Goal: Transaction & Acquisition: Download file/media

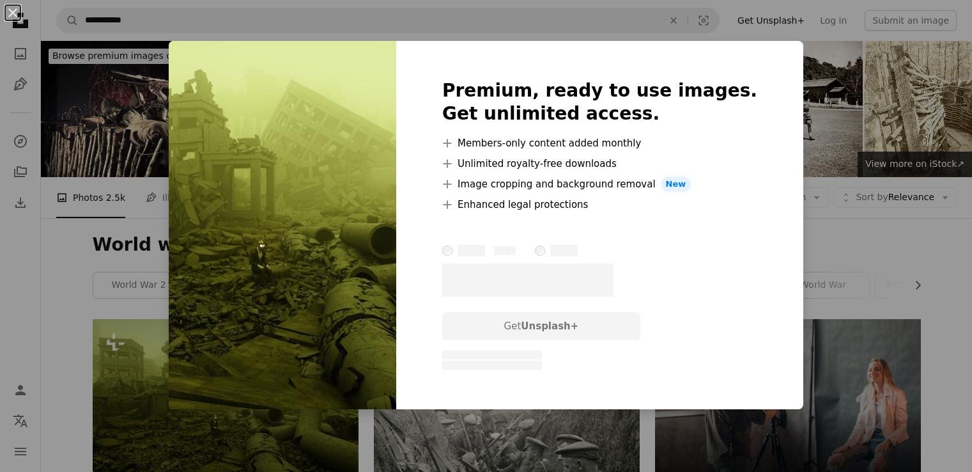
scroll to position [128, 0]
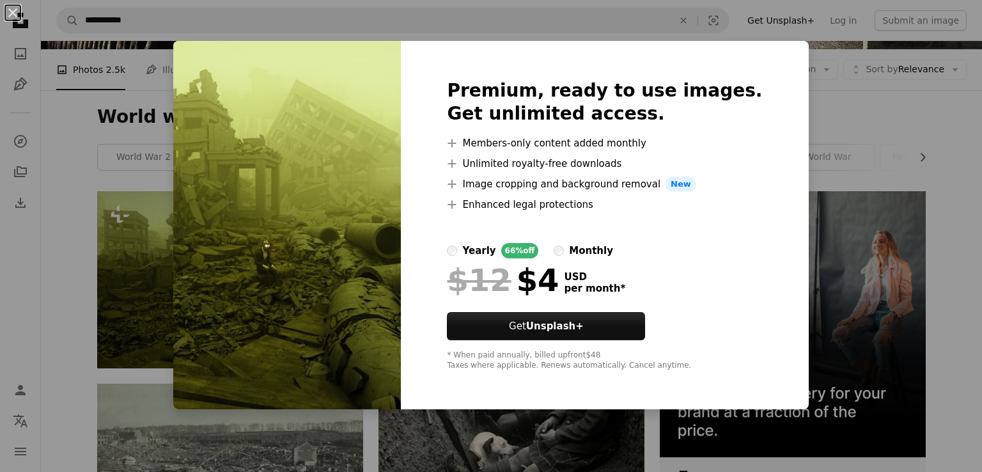
click at [156, 297] on div "An X shape Premium, ready to use images. Get unlimited access. A plus sign Memb…" at bounding box center [491, 236] width 982 height 472
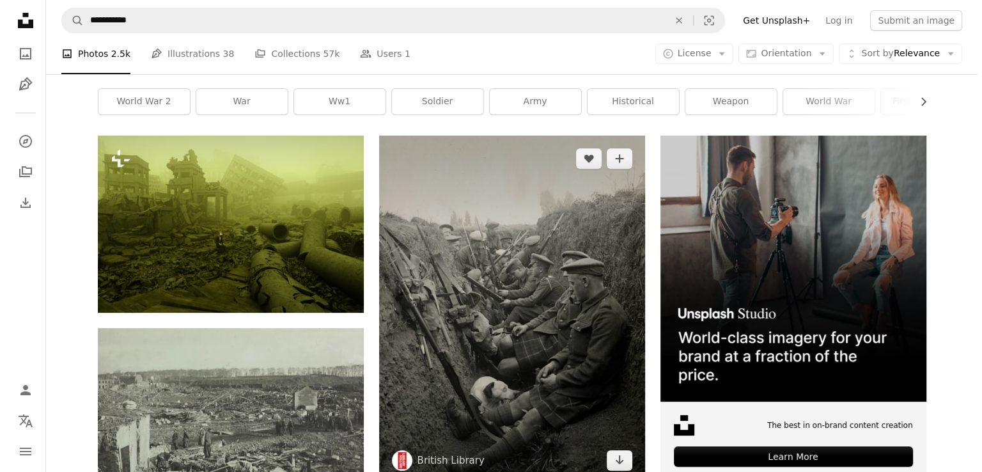
scroll to position [384, 0]
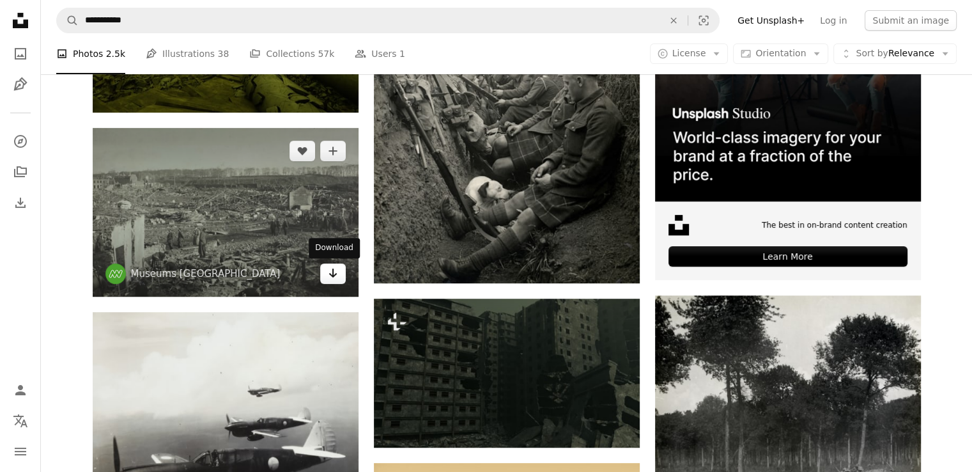
click at [334, 277] on icon "Arrow pointing down" at bounding box center [333, 272] width 10 height 15
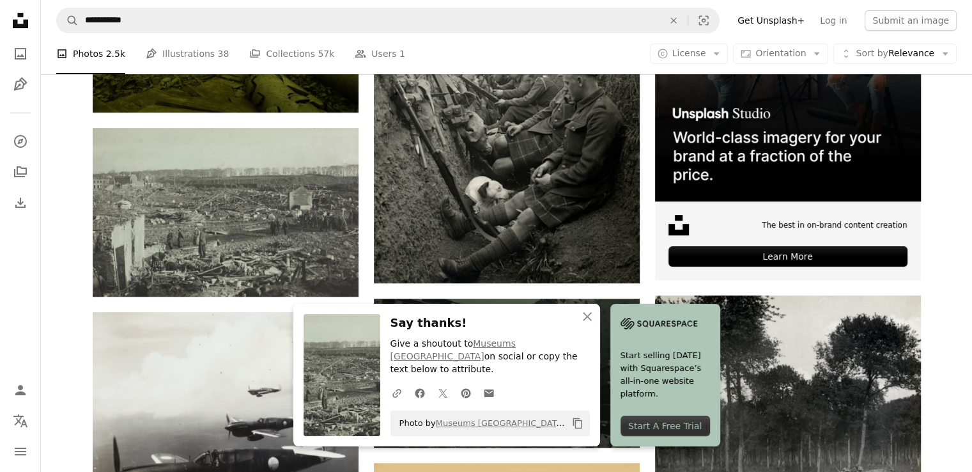
click at [348, 381] on img at bounding box center [342, 375] width 77 height 122
click at [597, 323] on button "An X shape Close" at bounding box center [588, 317] width 26 height 26
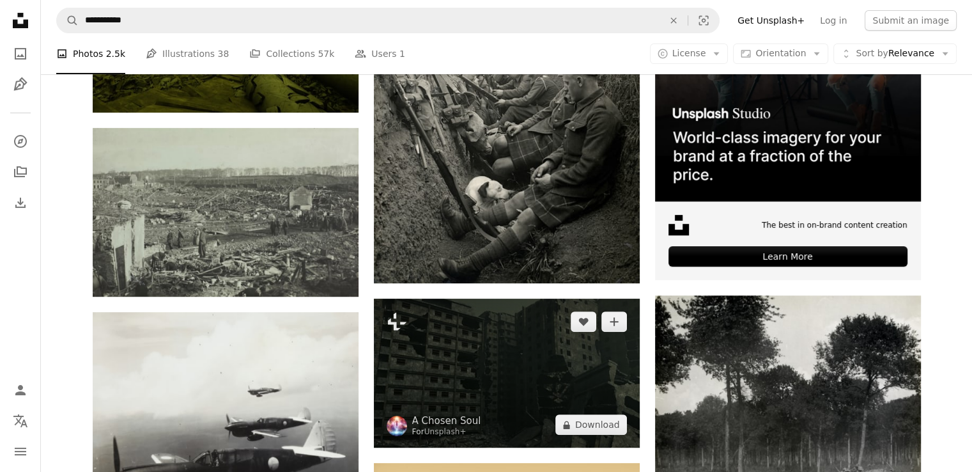
click at [510, 328] on img at bounding box center [507, 374] width 266 height 150
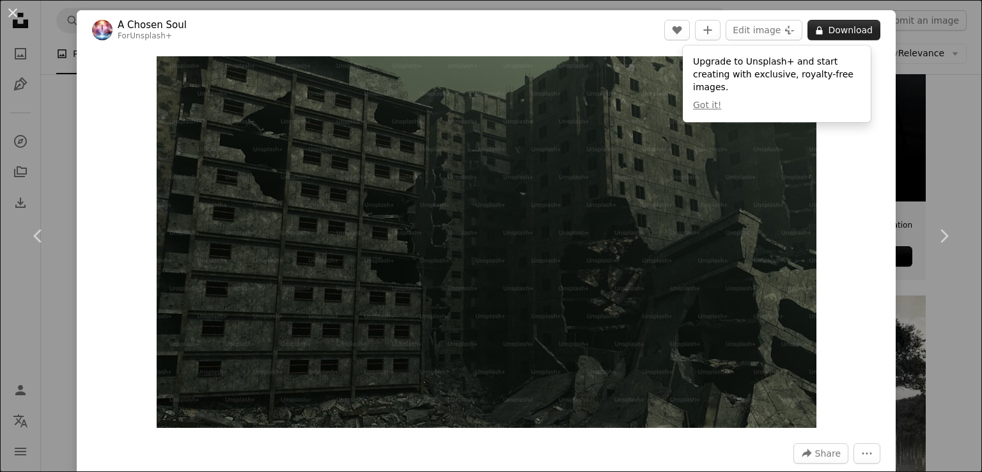
click at [858, 29] on button "A lock Download" at bounding box center [843, 30] width 73 height 20
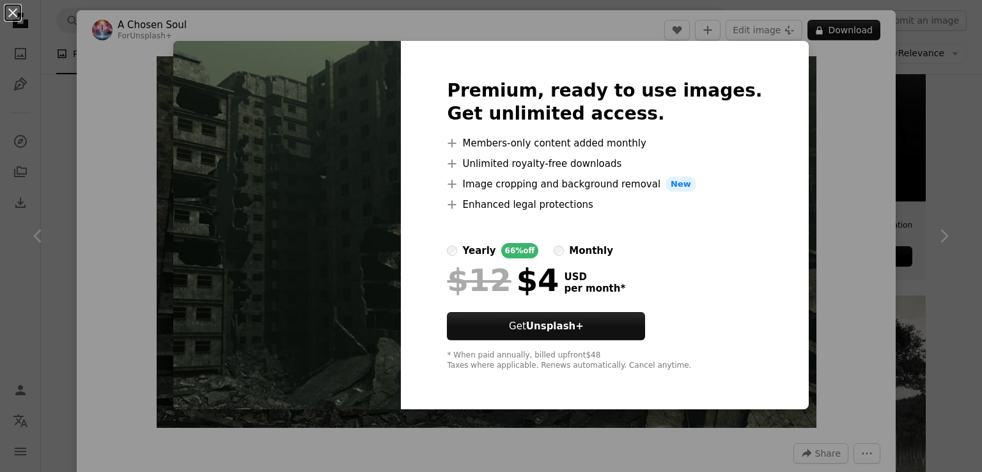
click at [251, 314] on img at bounding box center [287, 225] width 228 height 368
click at [220, 157] on img at bounding box center [287, 225] width 228 height 368
click at [779, 141] on div "An X shape Premium, ready to use images. Get unlimited access. A plus sign Memb…" at bounding box center [491, 236] width 982 height 472
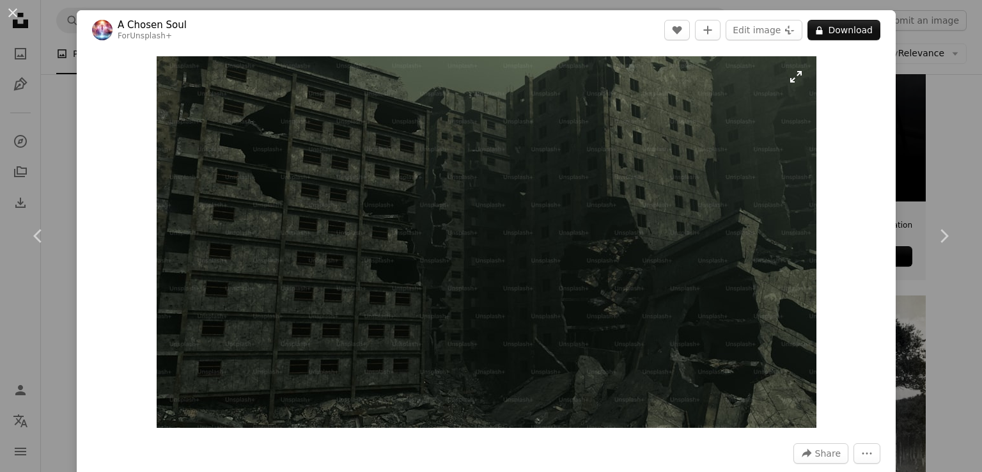
click at [788, 131] on img "Zoom in on this image" at bounding box center [487, 241] width 660 height 371
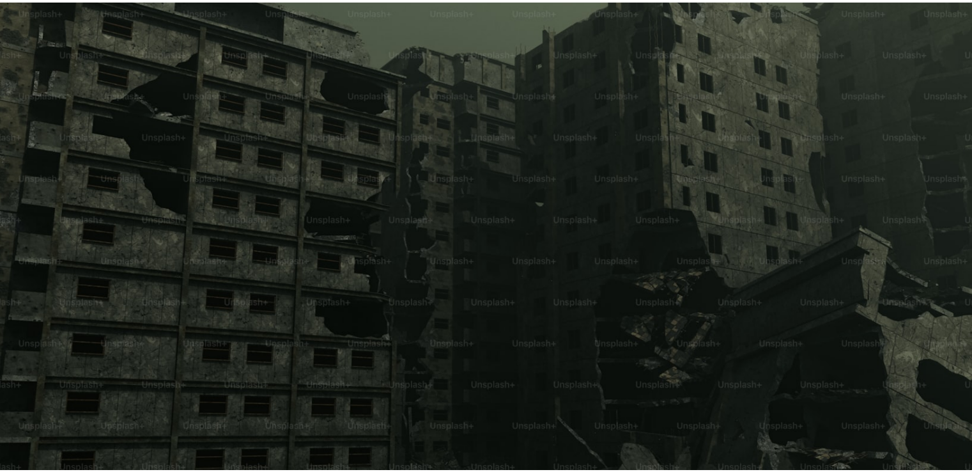
scroll to position [35, 0]
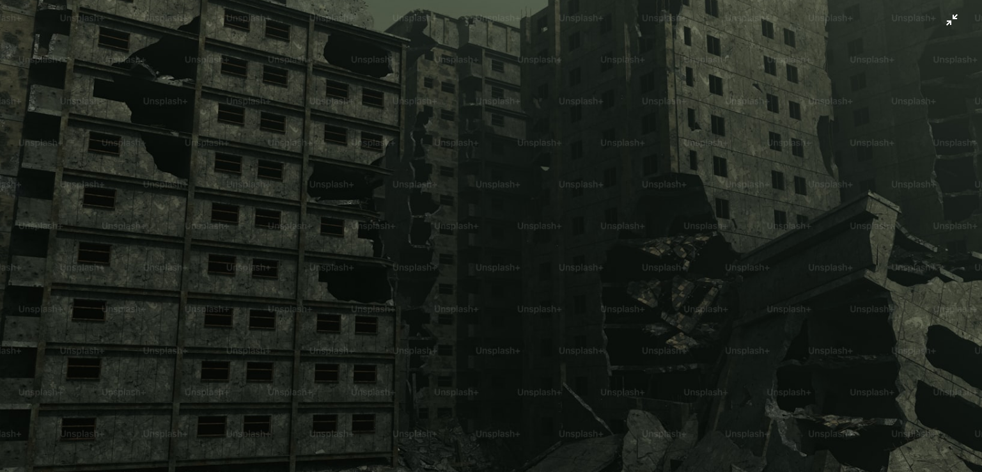
click at [948, 24] on img "Zoom out on this image" at bounding box center [490, 240] width 983 height 553
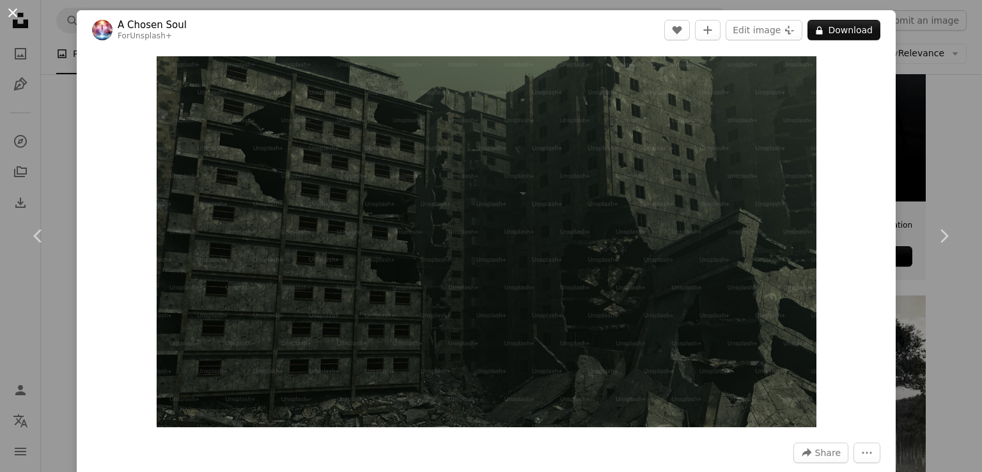
click at [18, 20] on button "An X shape" at bounding box center [12, 12] width 15 height 15
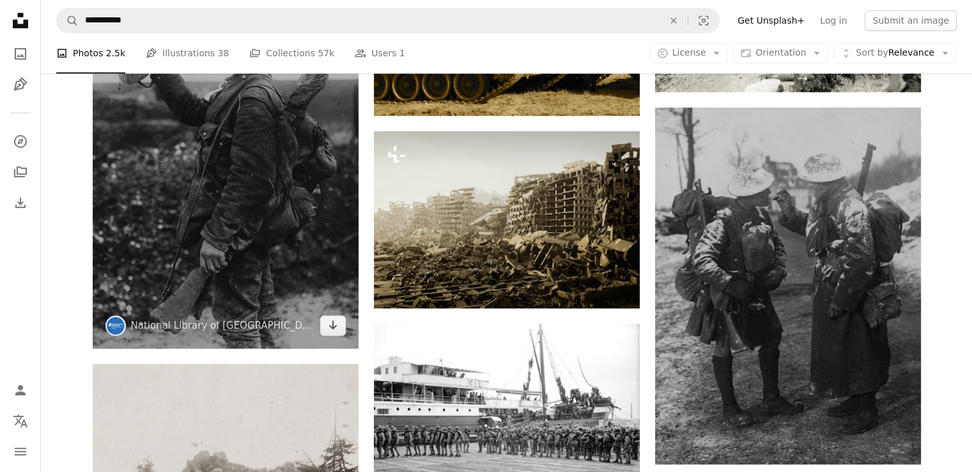
scroll to position [959, 0]
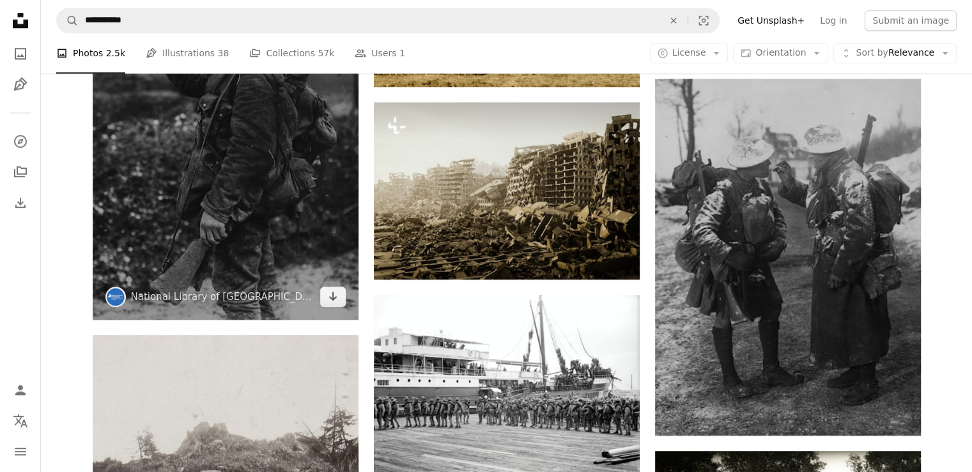
click at [250, 222] on img at bounding box center [226, 141] width 266 height 356
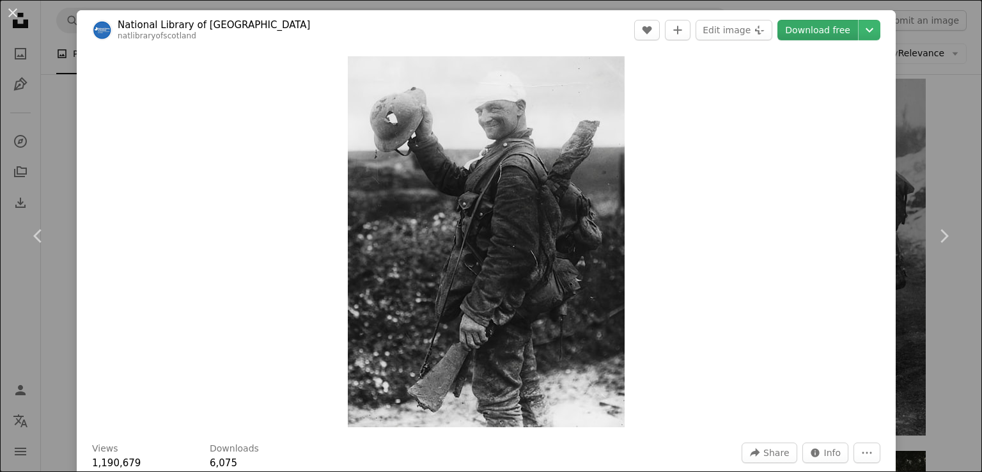
click at [809, 26] on link "Download free" at bounding box center [817, 30] width 81 height 20
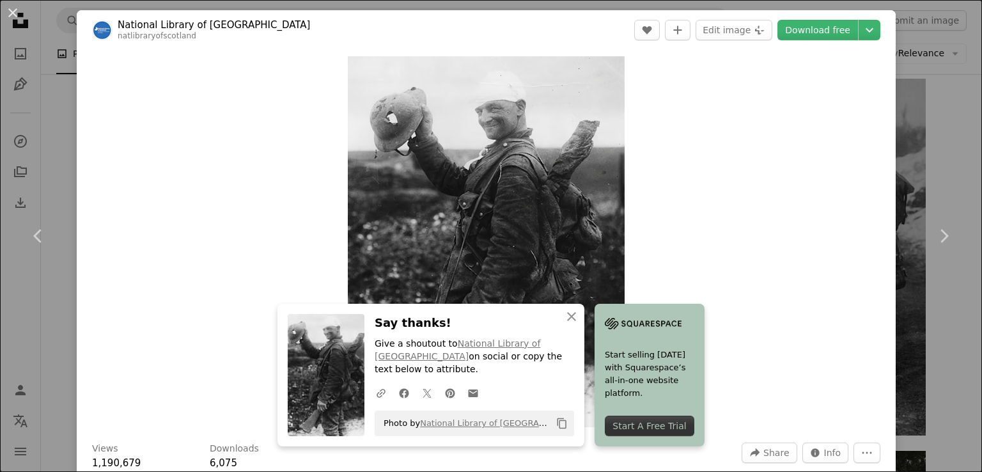
click at [192, 256] on div "Zoom in" at bounding box center [486, 242] width 819 height 384
click at [14, 17] on button "An X shape" at bounding box center [12, 12] width 15 height 15
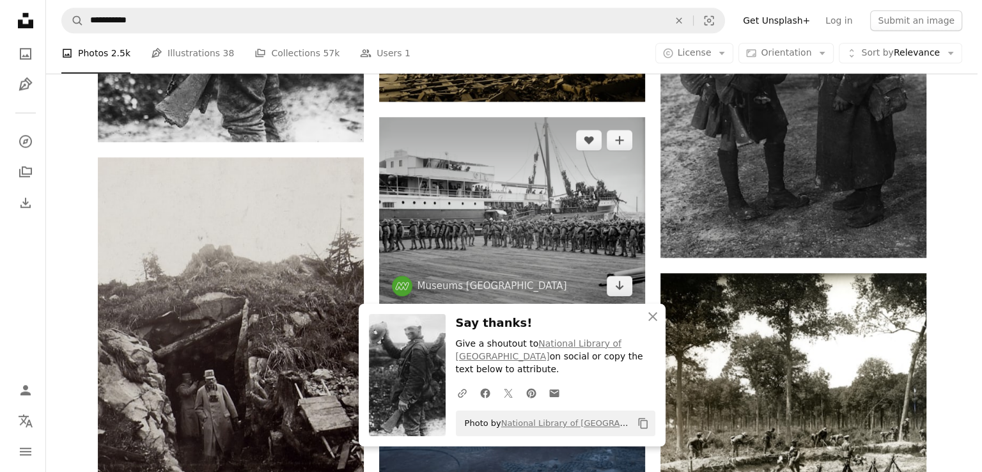
scroll to position [1151, 0]
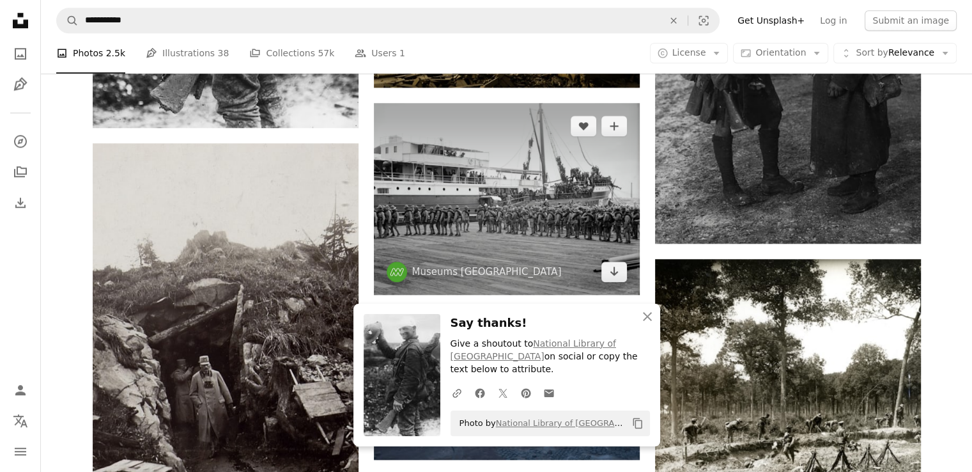
click at [488, 217] on img at bounding box center [507, 199] width 266 height 192
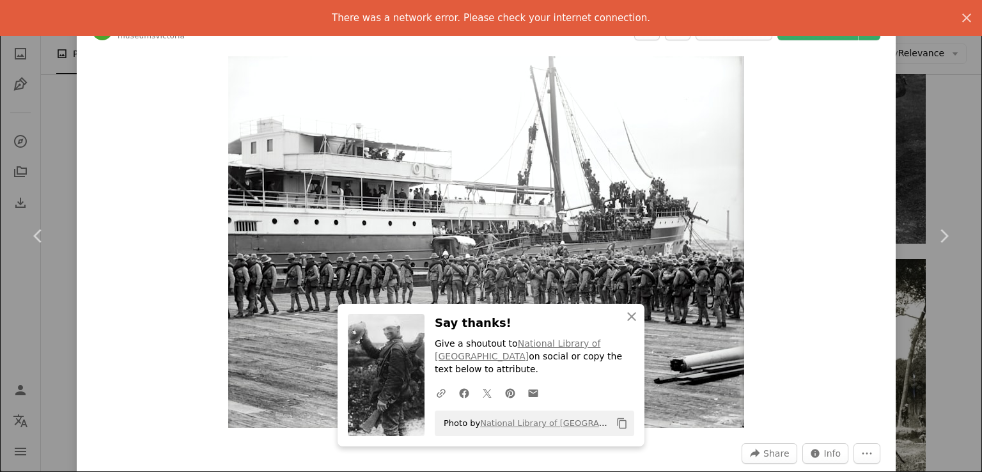
click at [373, 374] on img at bounding box center [386, 375] width 77 height 122
click at [627, 321] on icon "button" at bounding box center [631, 316] width 9 height 9
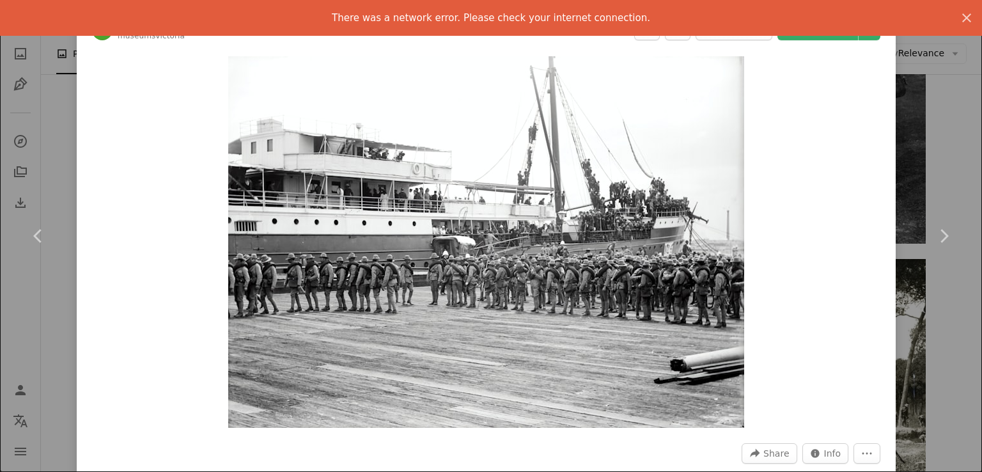
drag, startPoint x: 497, startPoint y: 215, endPoint x: 499, endPoint y: 238, distance: 23.2
click at [523, 26] on div "There was a network error. Please check your internet connection. An X shape" at bounding box center [491, 18] width 982 height 36
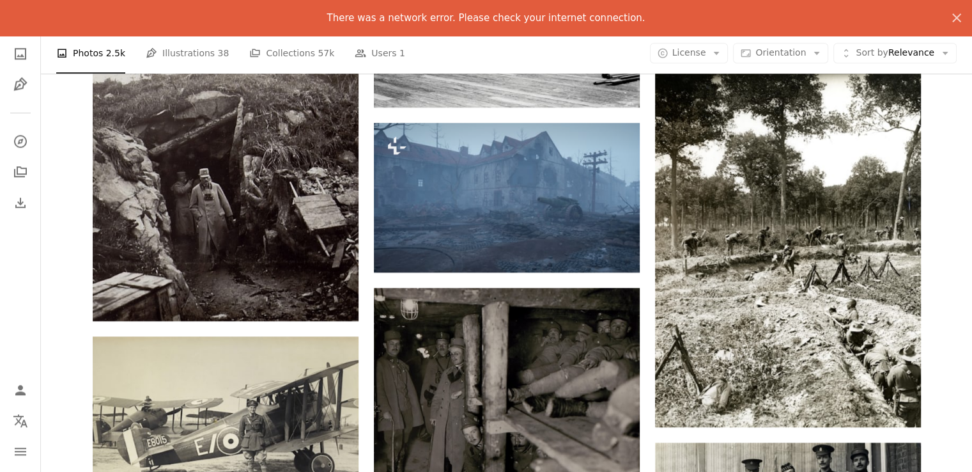
scroll to position [1343, 0]
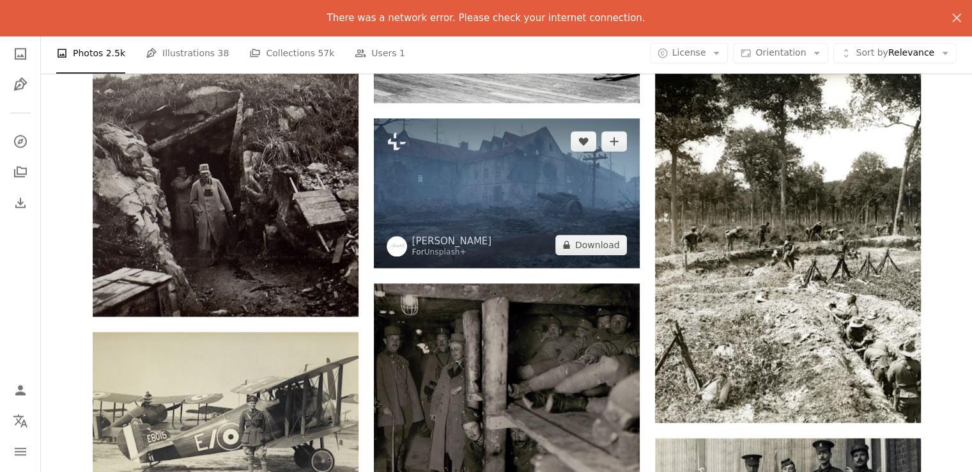
click at [494, 205] on img at bounding box center [507, 193] width 266 height 150
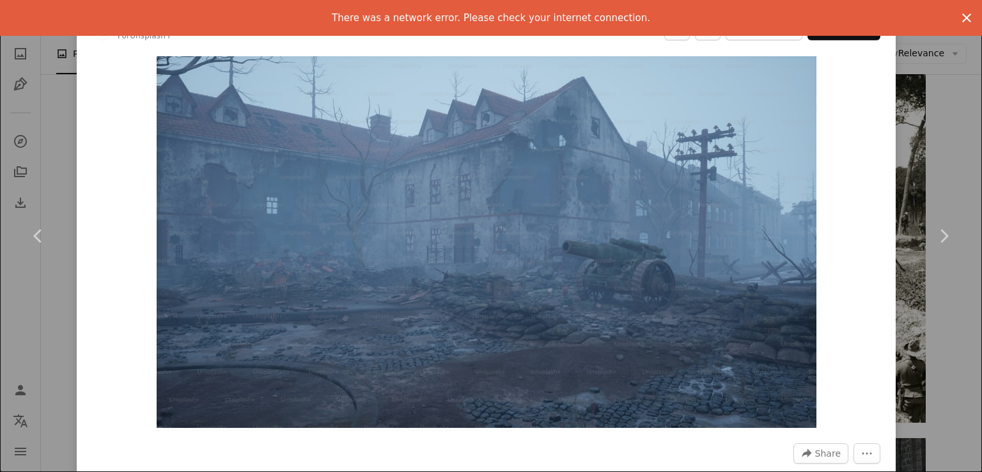
click at [966, 13] on button "An X shape" at bounding box center [966, 18] width 31 height 31
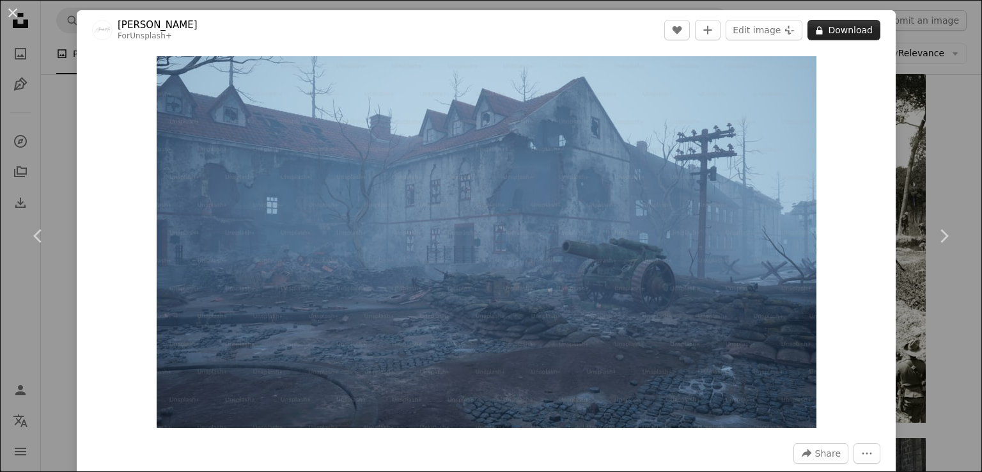
click at [837, 26] on button "A lock Download" at bounding box center [843, 30] width 73 height 20
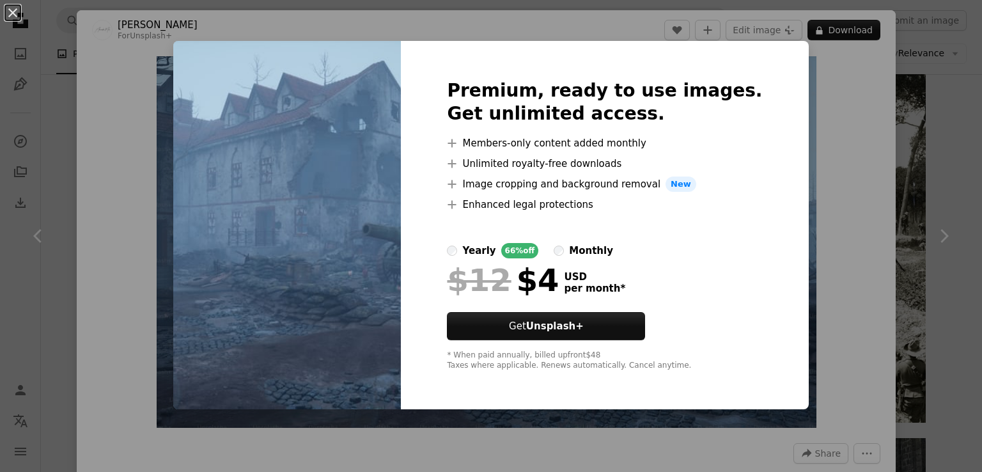
click at [855, 129] on div "An X shape Premium, ready to use images. Get unlimited access. A plus sign Memb…" at bounding box center [491, 236] width 982 height 472
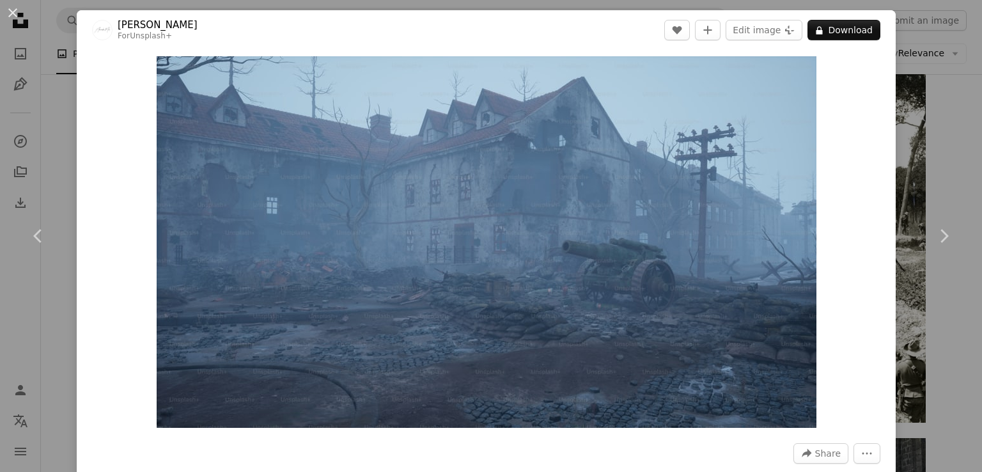
click at [855, 129] on div "Zoom in" at bounding box center [486, 242] width 819 height 384
click at [18, 20] on button "An X shape" at bounding box center [12, 12] width 15 height 15
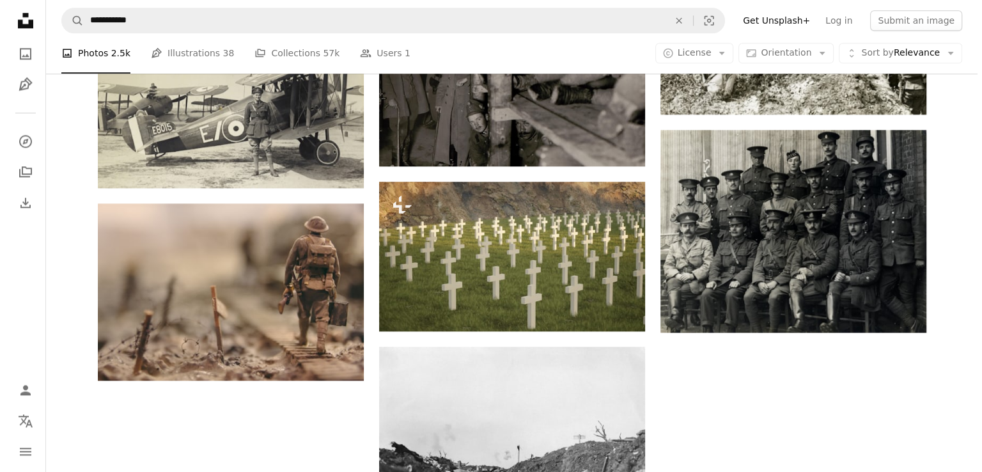
scroll to position [1662, 0]
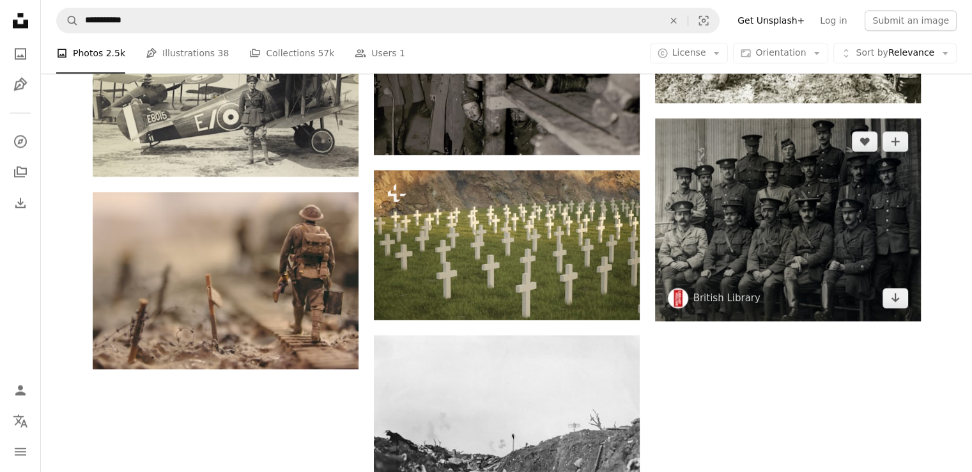
click at [804, 230] on img at bounding box center [788, 219] width 266 height 203
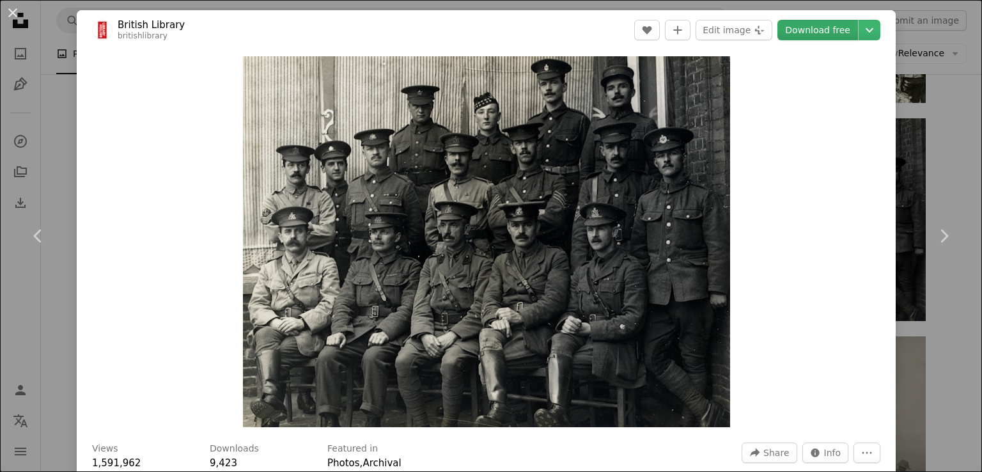
click at [802, 29] on link "Download free" at bounding box center [817, 30] width 81 height 20
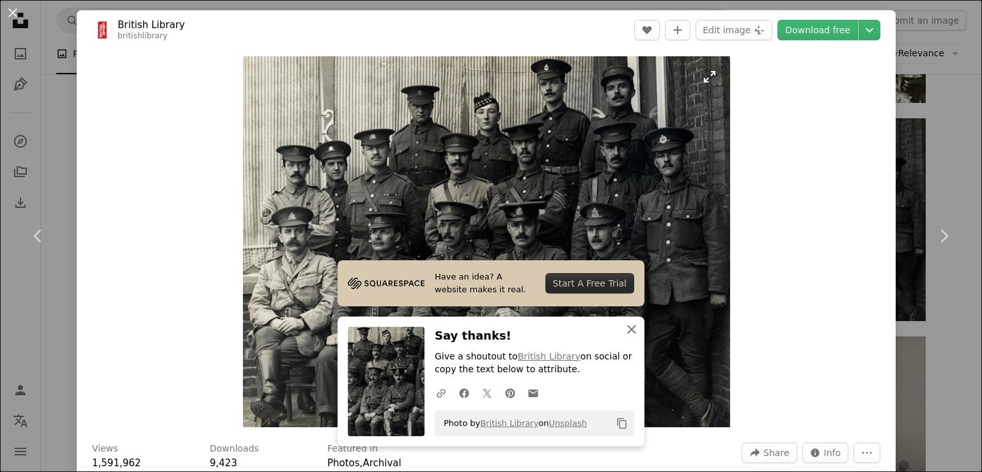
drag, startPoint x: 631, startPoint y: 327, endPoint x: 648, endPoint y: 285, distance: 45.4
click at [642, 306] on dialog "An X shape Chevron left Chevron right British Library britishlibrary A heart A …" at bounding box center [491, 236] width 982 height 472
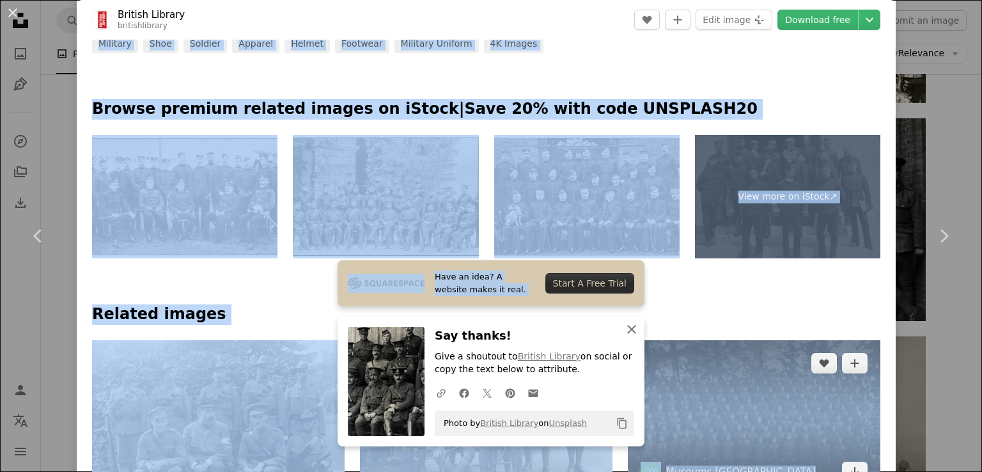
scroll to position [767, 0]
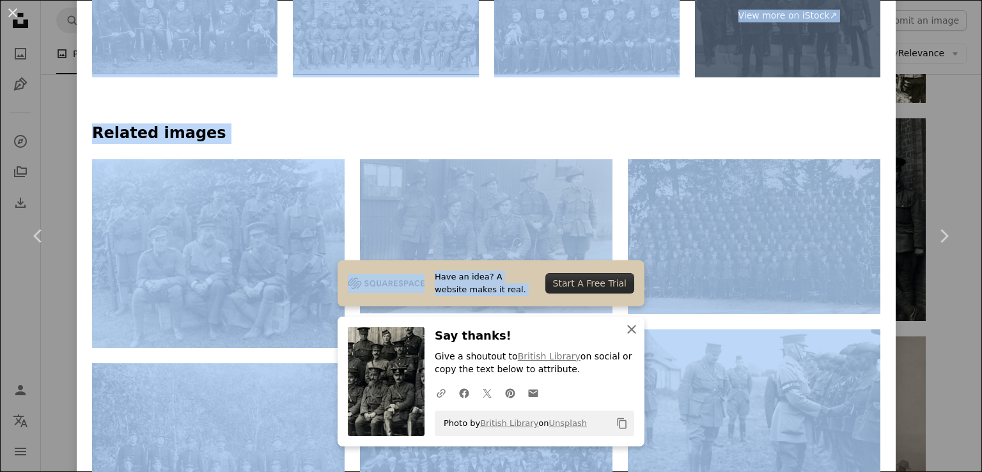
click at [624, 328] on icon "An X shape" at bounding box center [631, 329] width 15 height 15
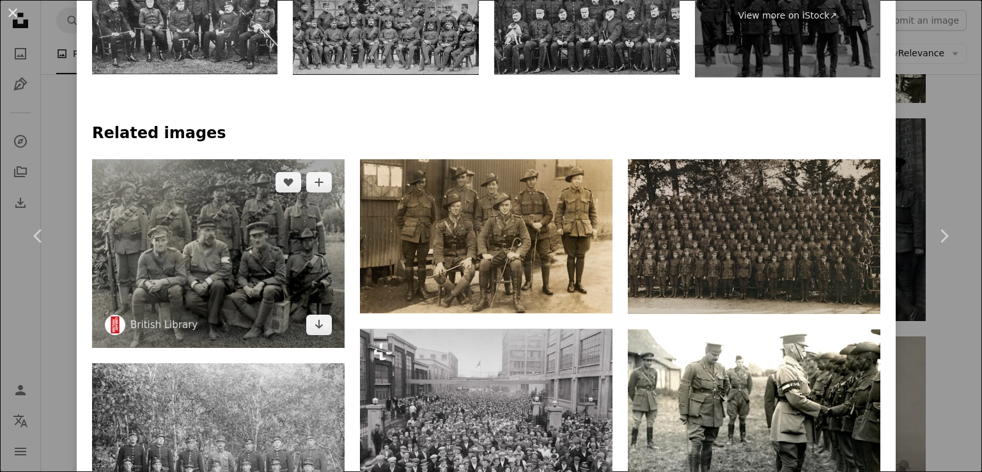
click at [205, 212] on img at bounding box center [218, 253] width 253 height 189
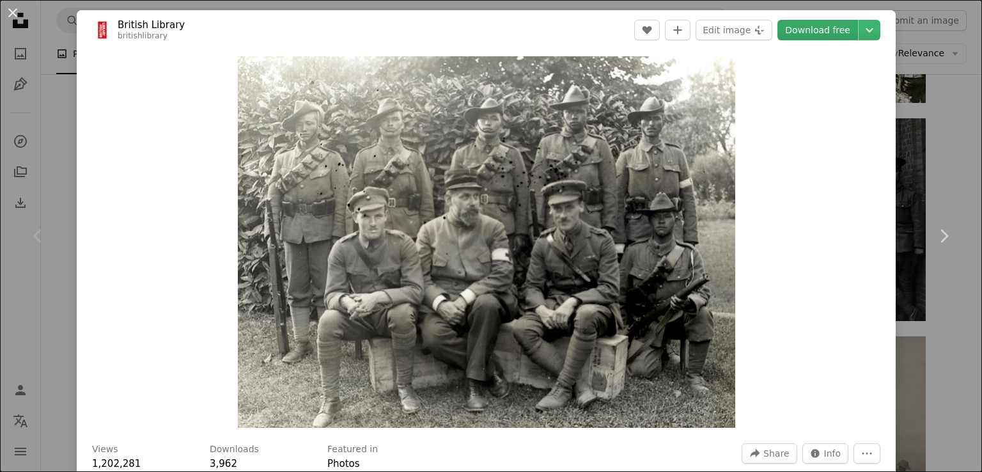
click at [808, 34] on link "Download free" at bounding box center [817, 30] width 81 height 20
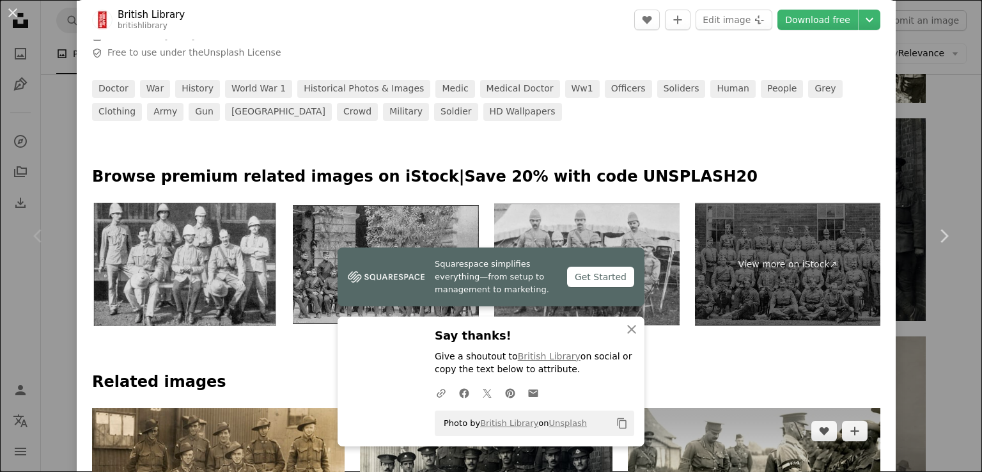
scroll to position [511, 0]
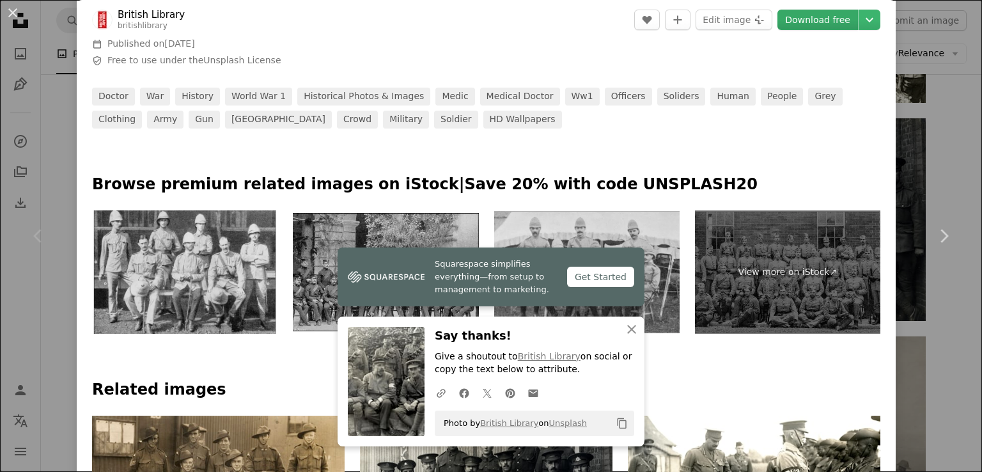
click at [821, 19] on link "Download free" at bounding box center [817, 20] width 81 height 20
click at [627, 329] on icon "button" at bounding box center [631, 329] width 9 height 9
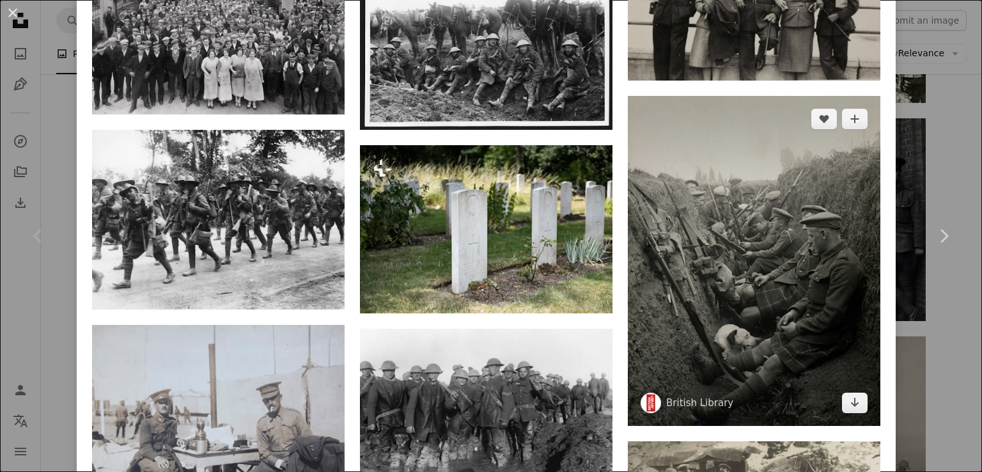
scroll to position [1407, 0]
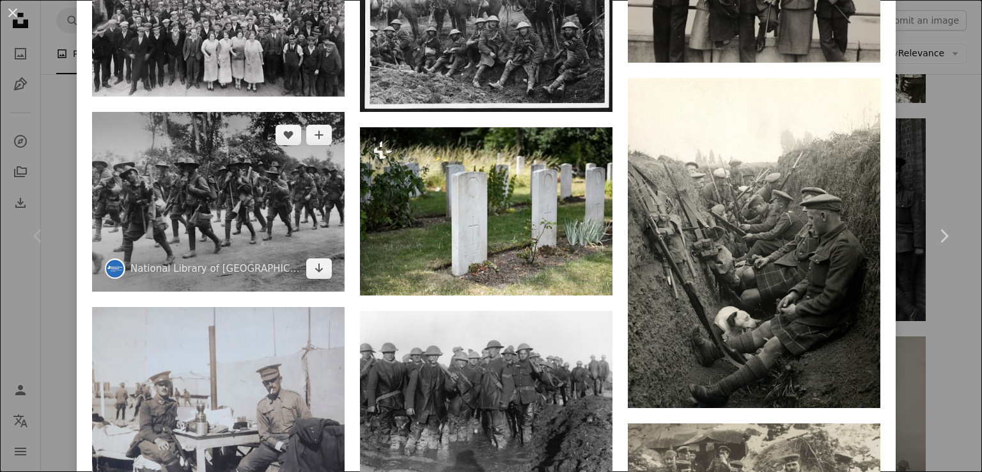
click at [242, 205] on img at bounding box center [218, 202] width 253 height 180
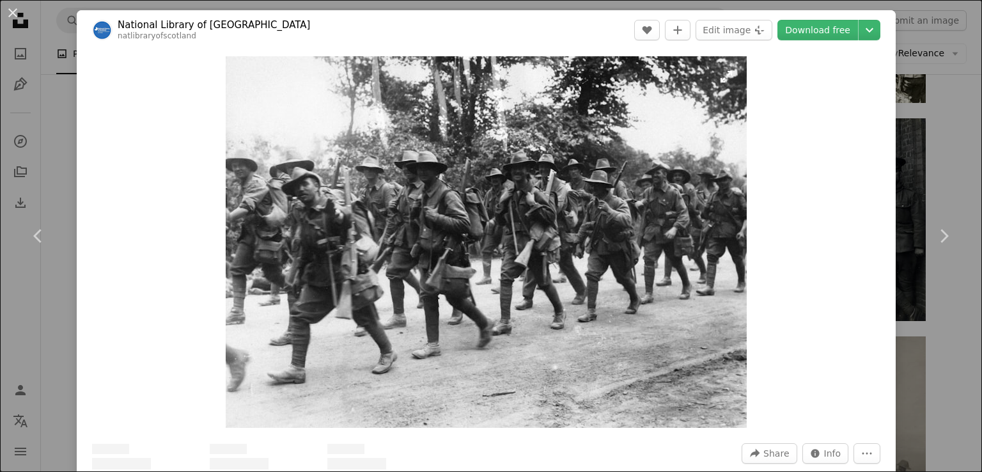
click at [242, 204] on img "Zoom in on this image" at bounding box center [486, 241] width 521 height 371
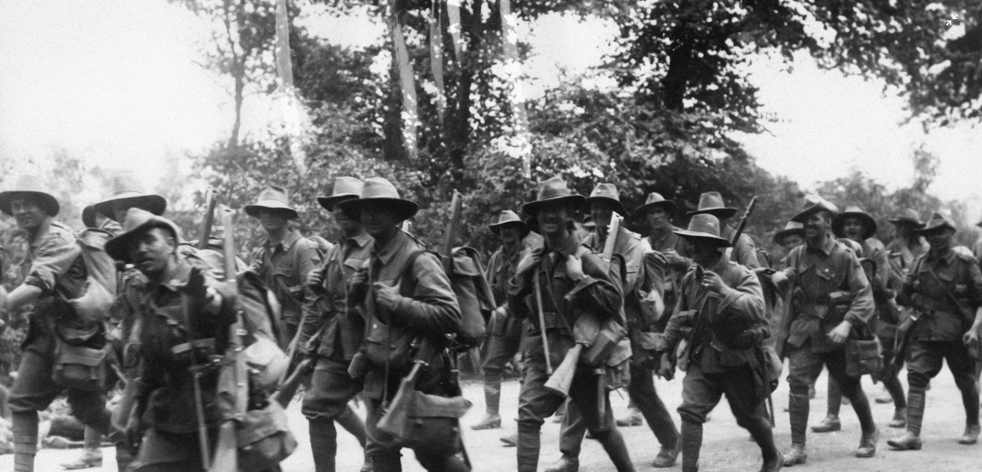
scroll to position [107, 0]
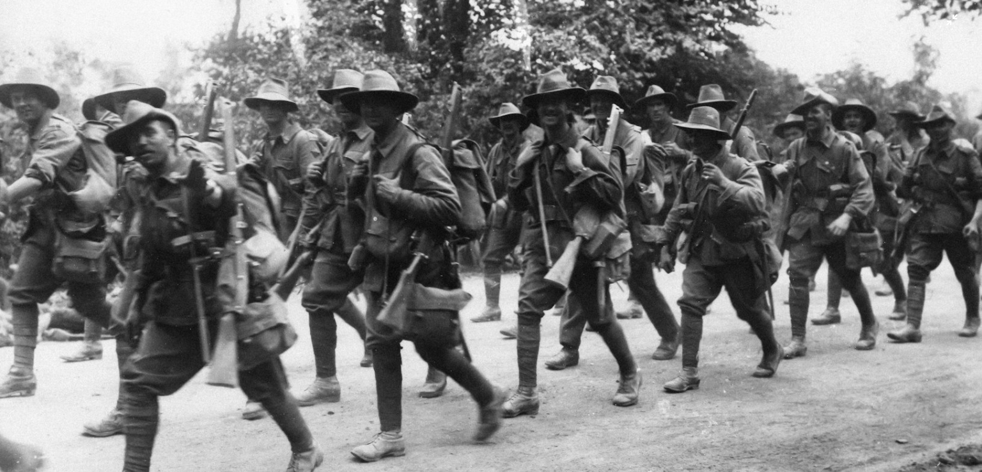
click at [625, 185] on img "Zoom out on this image" at bounding box center [490, 242] width 983 height 700
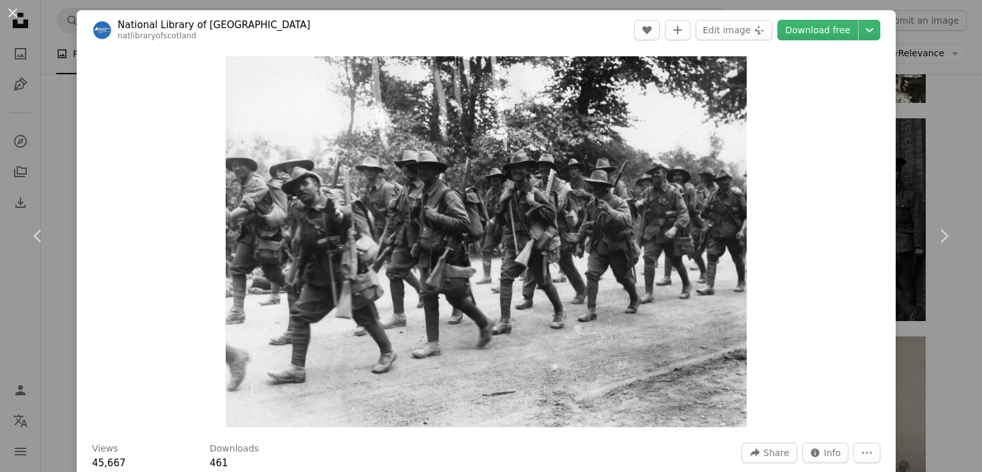
click at [625, 185] on img "Zoom in on this image" at bounding box center [486, 241] width 521 height 371
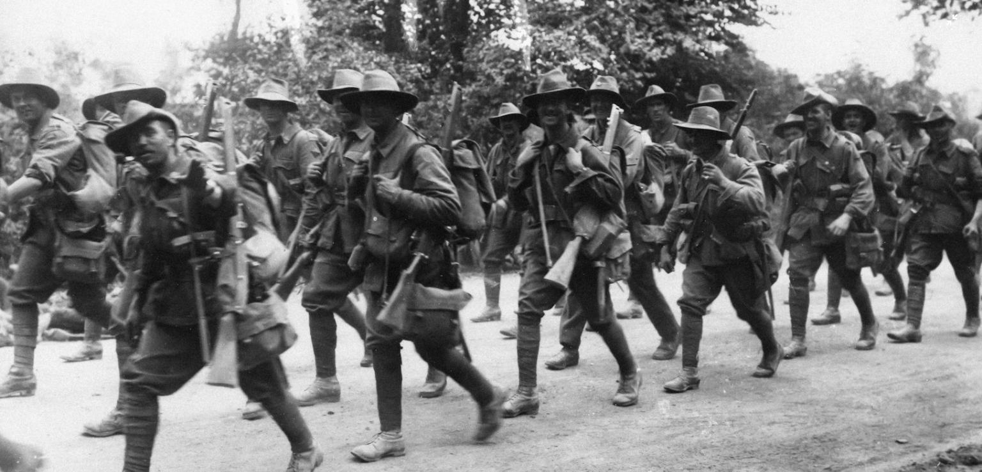
click at [730, 139] on img "Zoom out on this image" at bounding box center [490, 242] width 983 height 700
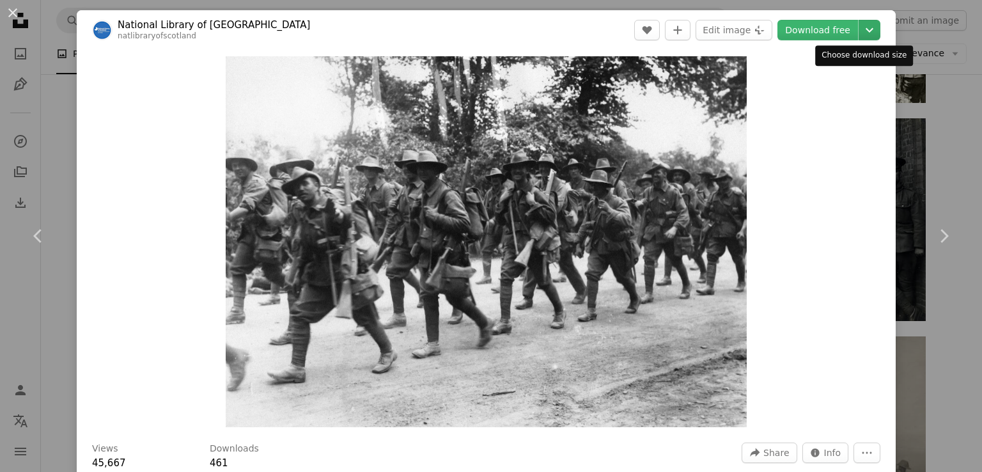
click at [862, 28] on icon "Chevron down" at bounding box center [869, 29] width 20 height 15
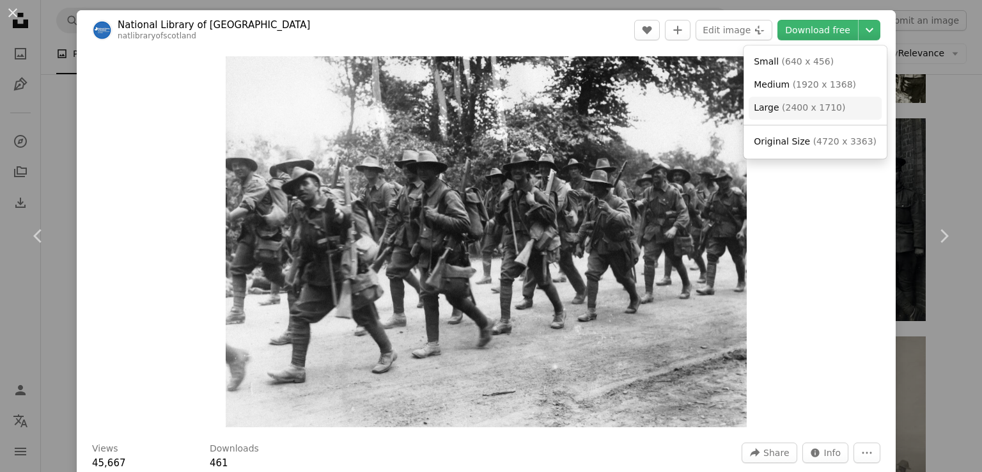
click at [821, 108] on span "( 2400 x 1710 )" at bounding box center [813, 107] width 63 height 10
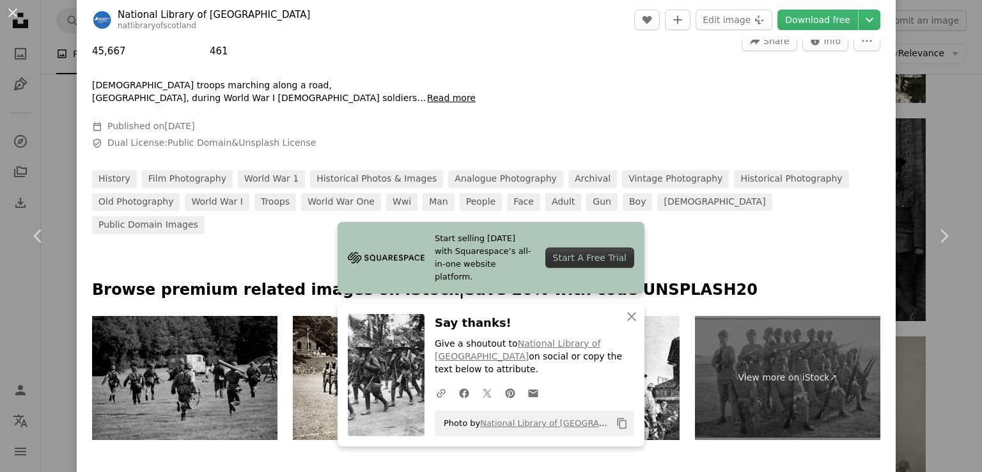
scroll to position [511, 0]
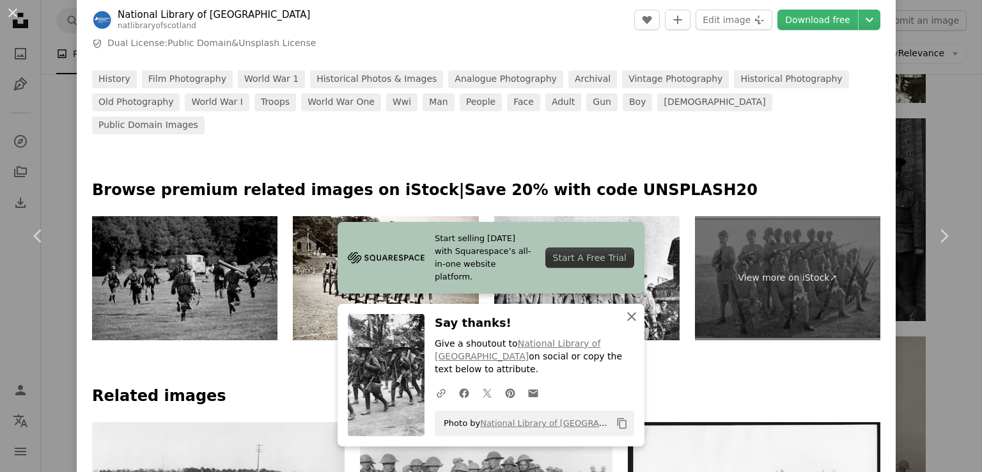
click at [632, 324] on icon "An X shape" at bounding box center [631, 316] width 15 height 15
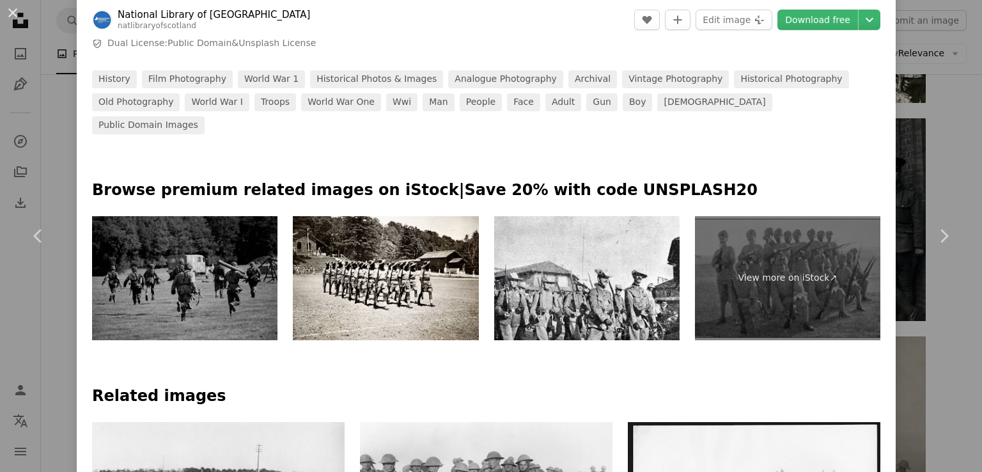
click at [204, 249] on img at bounding box center [184, 278] width 185 height 124
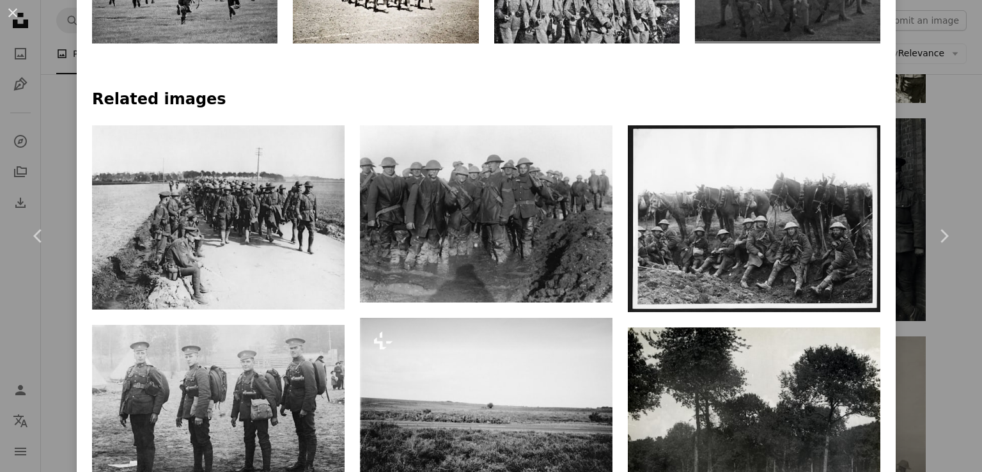
scroll to position [831, 0]
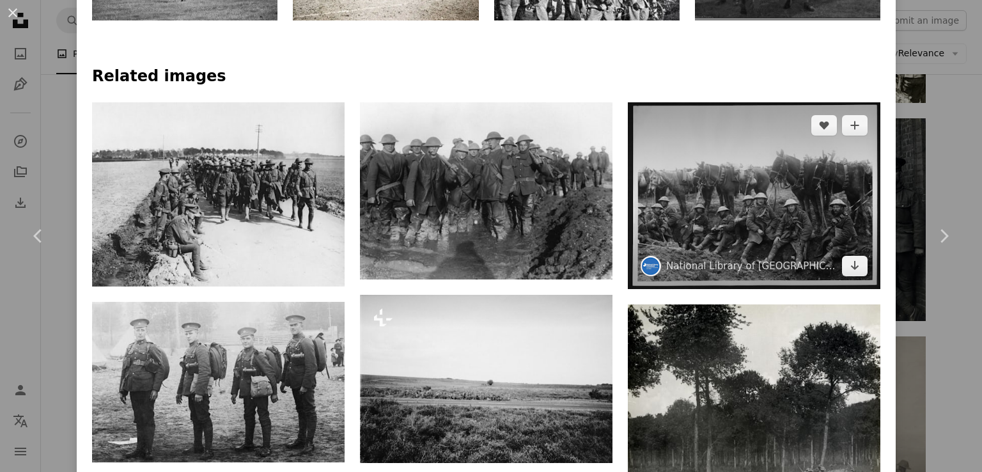
click at [792, 164] on img at bounding box center [754, 195] width 253 height 187
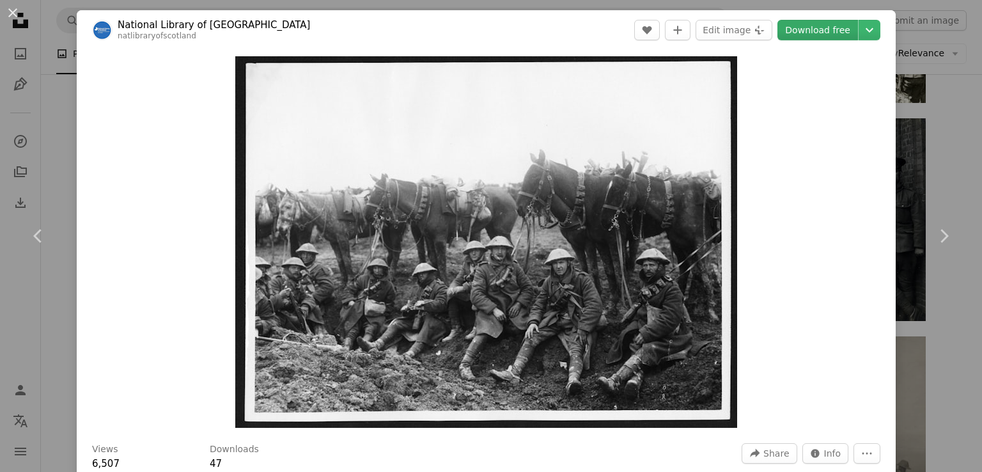
click at [825, 31] on link "Download free" at bounding box center [817, 30] width 81 height 20
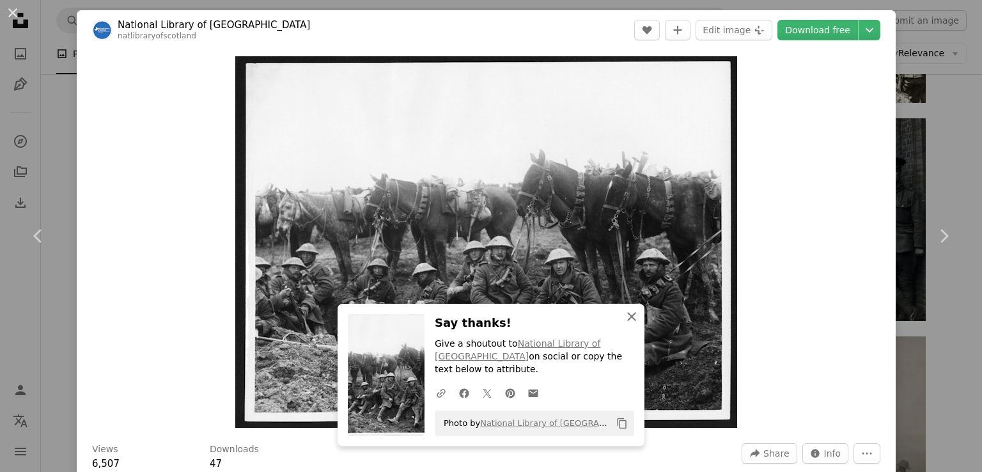
click at [625, 324] on icon "An X shape" at bounding box center [631, 316] width 15 height 15
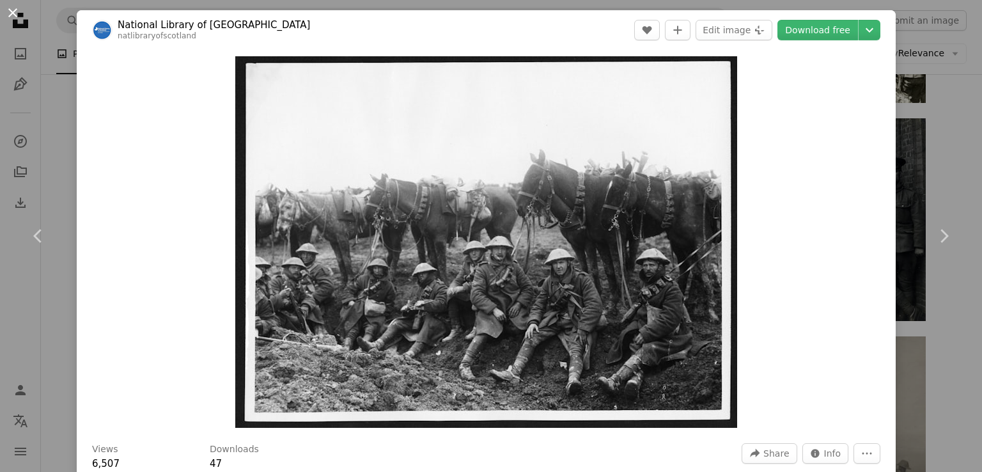
click at [9, 19] on button "An X shape" at bounding box center [12, 12] width 15 height 15
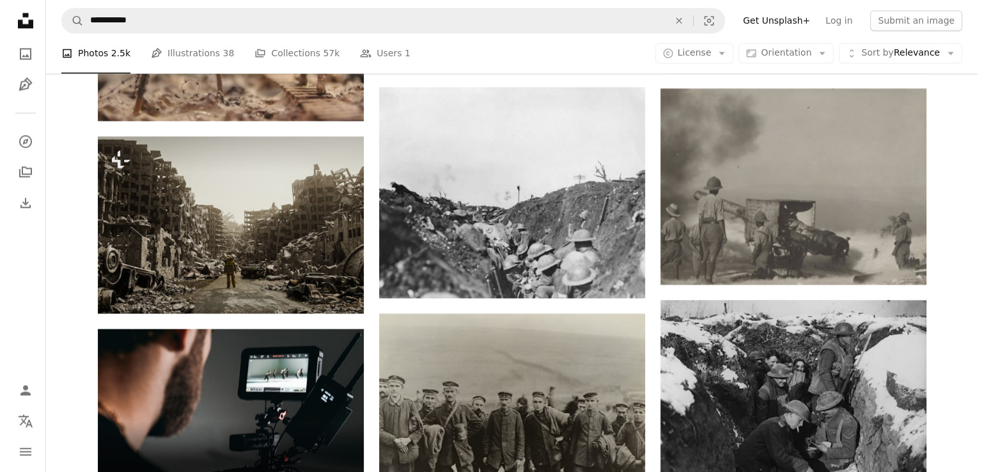
scroll to position [1918, 0]
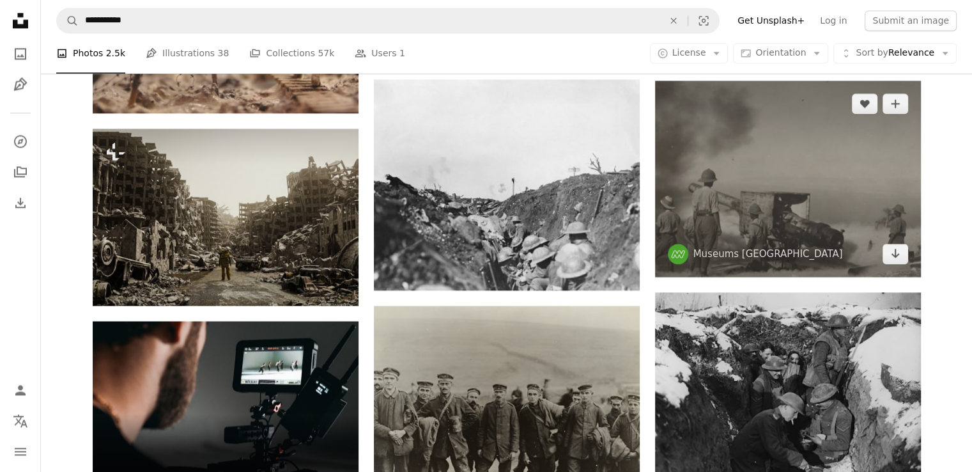
click at [802, 199] on img at bounding box center [788, 179] width 266 height 196
click at [802, 199] on body "**********" at bounding box center [486, 343] width 972 height 4523
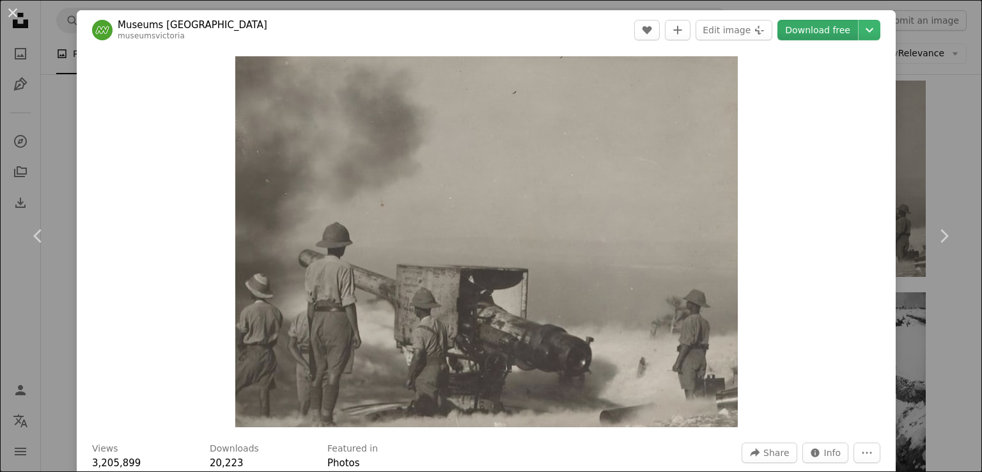
click at [813, 22] on link "Download free" at bounding box center [817, 30] width 81 height 20
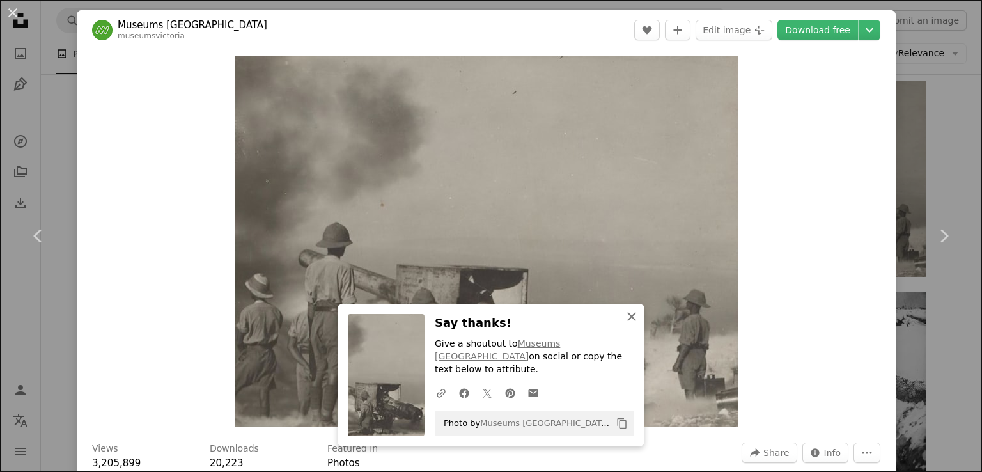
click at [624, 324] on icon "An X shape" at bounding box center [631, 316] width 15 height 15
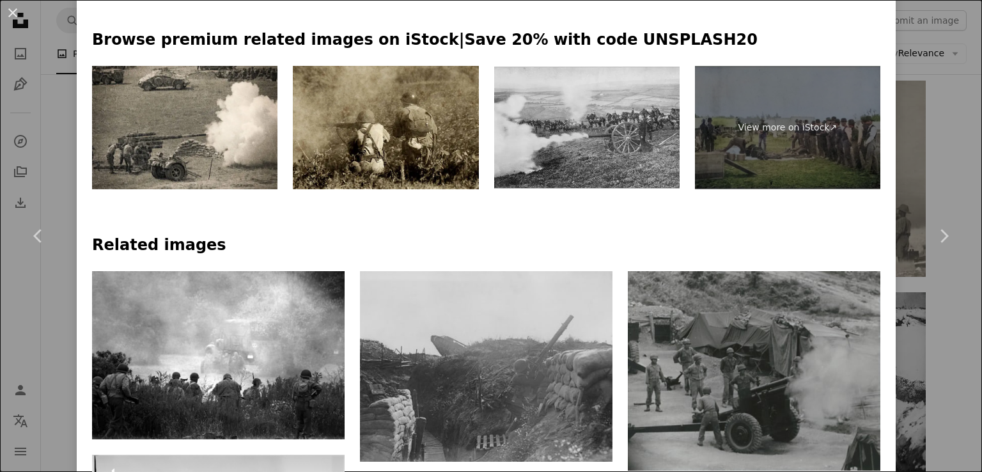
scroll to position [639, 0]
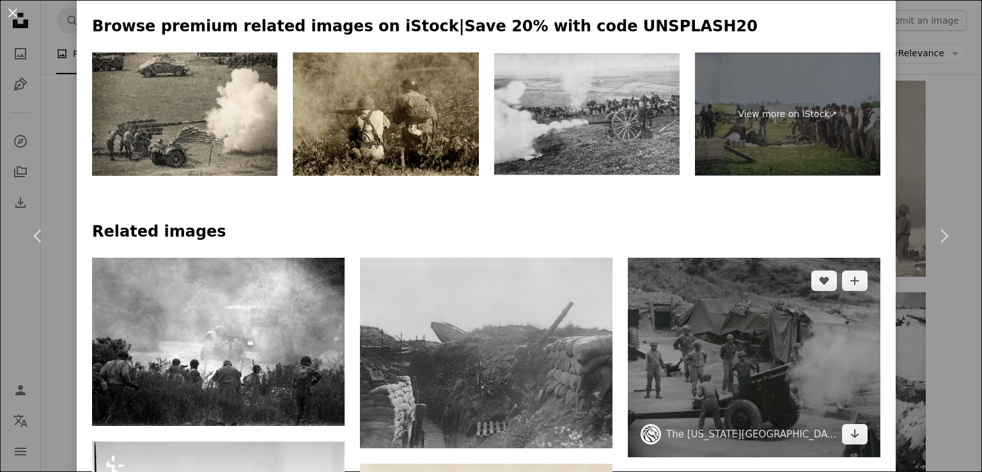
click at [701, 343] on img at bounding box center [754, 357] width 253 height 199
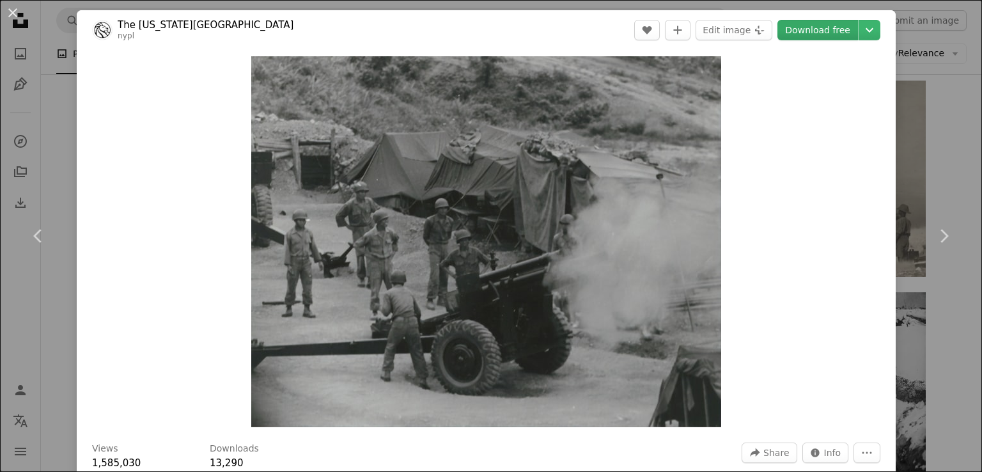
click at [811, 29] on link "Download free" at bounding box center [817, 30] width 81 height 20
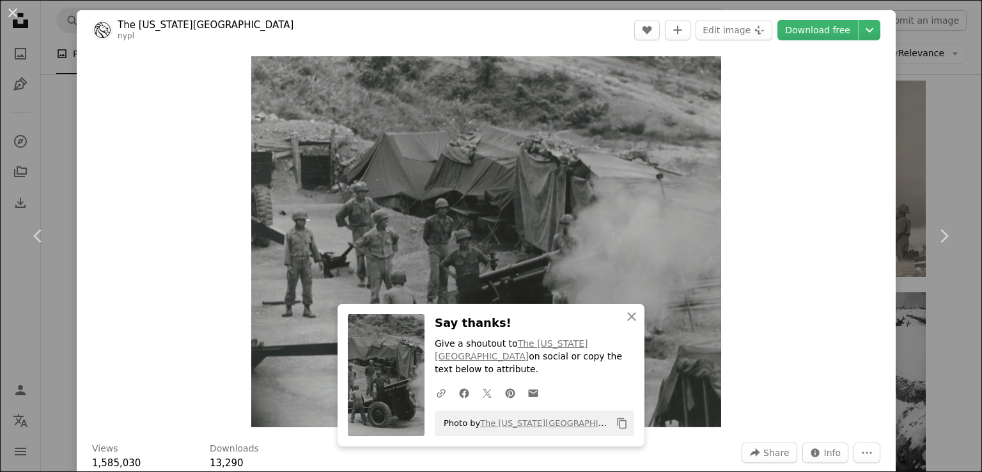
click at [17, 19] on button "An X shape" at bounding box center [12, 12] width 15 height 15
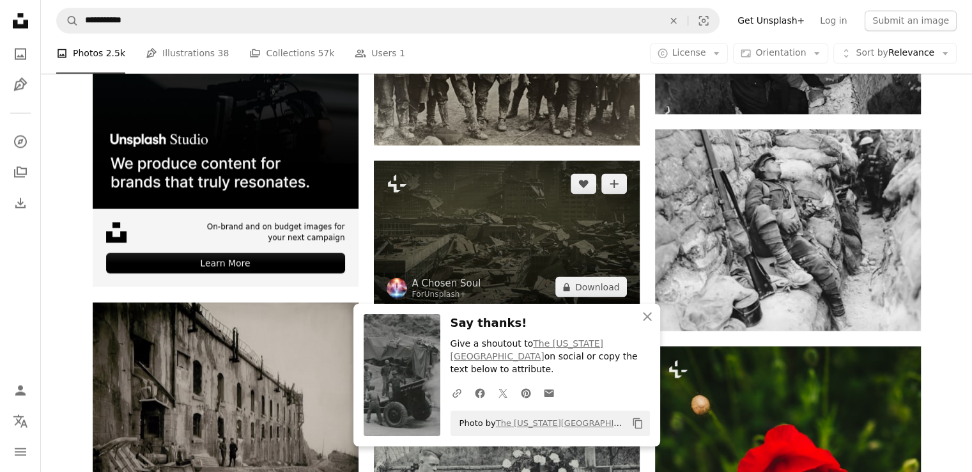
scroll to position [2366, 0]
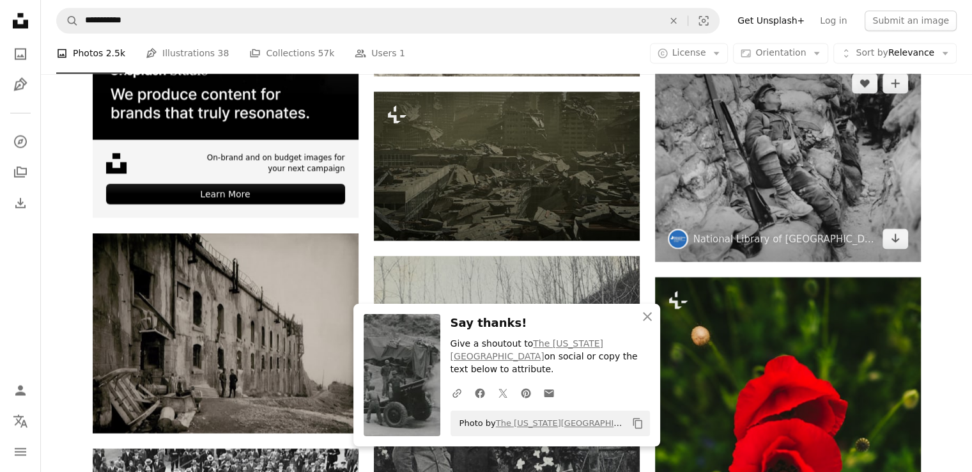
click at [757, 143] on img at bounding box center [788, 160] width 266 height 201
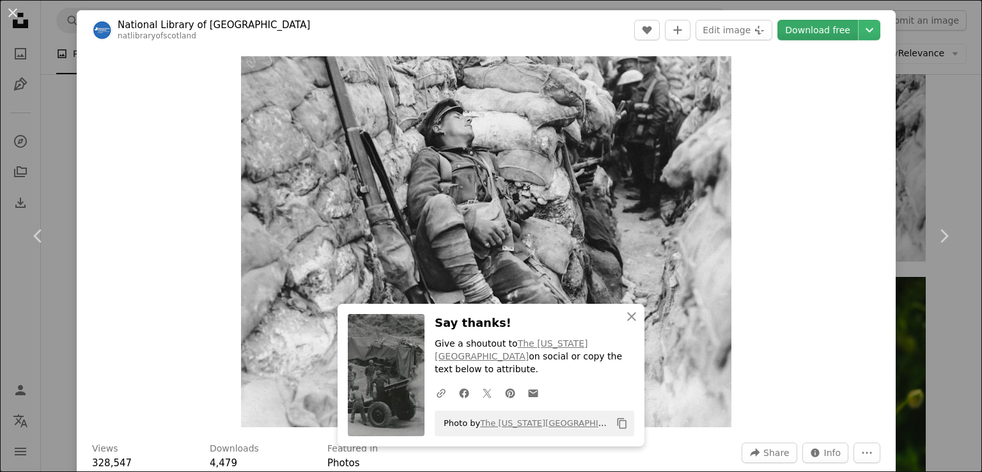
click at [829, 29] on link "Download free" at bounding box center [817, 30] width 81 height 20
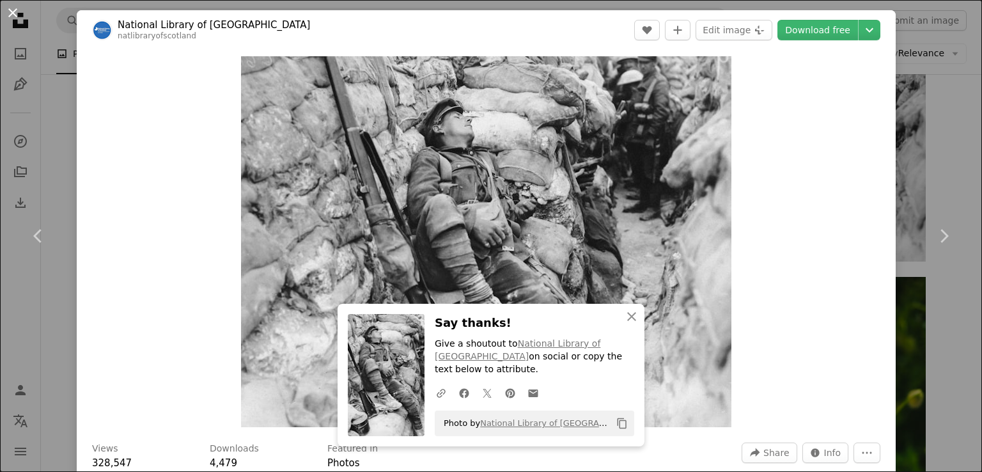
click at [16, 10] on button "An X shape" at bounding box center [12, 12] width 15 height 15
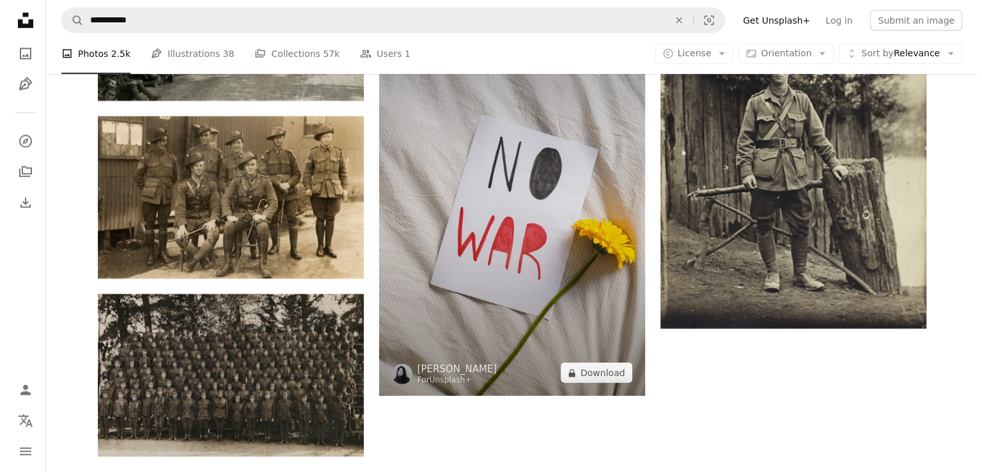
scroll to position [3452, 0]
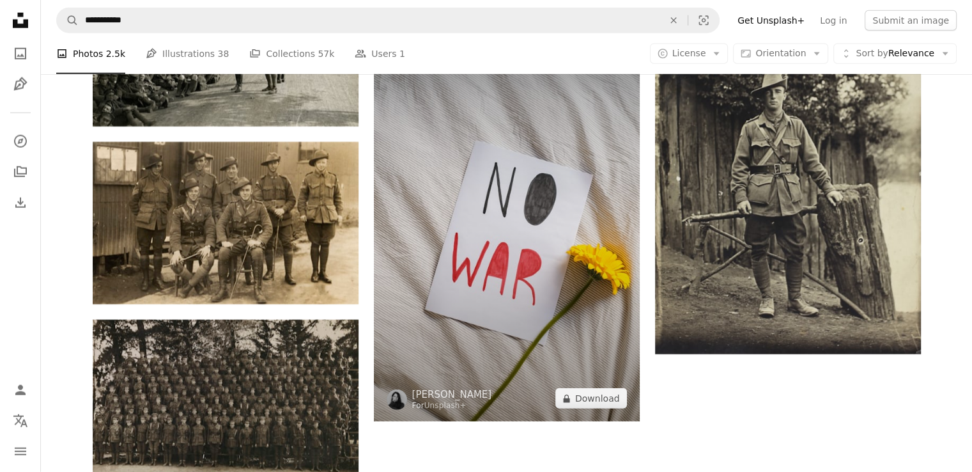
click at [534, 228] on img at bounding box center [507, 221] width 266 height 399
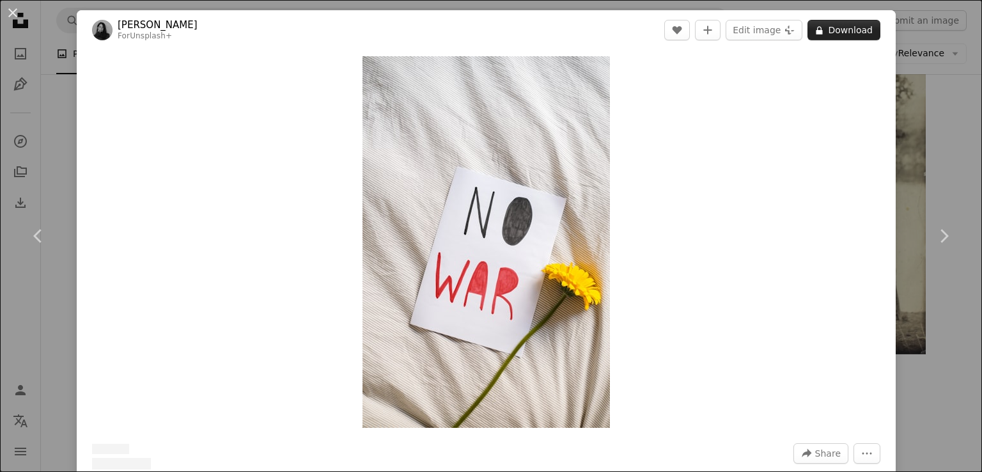
click at [816, 38] on button "A lock Download" at bounding box center [843, 30] width 73 height 20
click at [816, 31] on icon at bounding box center [819, 30] width 6 height 8
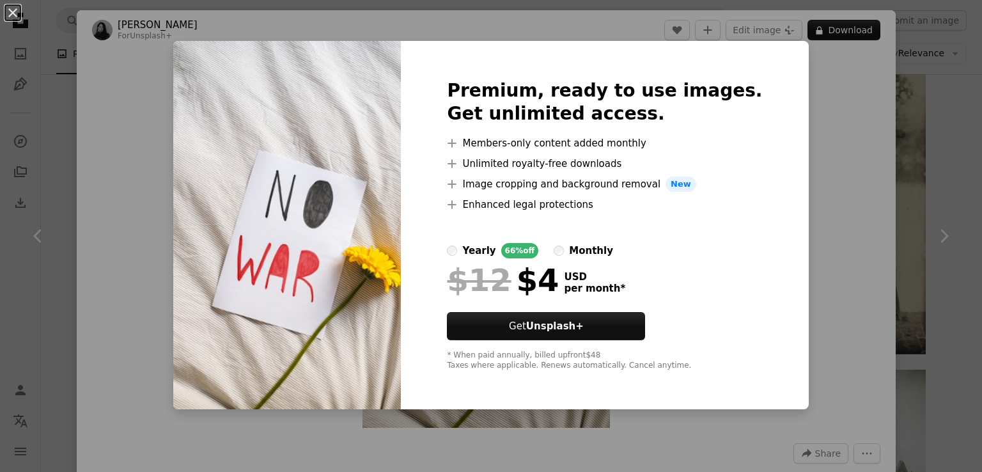
click at [801, 114] on div "An X shape Premium, ready to use images. Get unlimited access. A plus sign Memb…" at bounding box center [491, 236] width 982 height 472
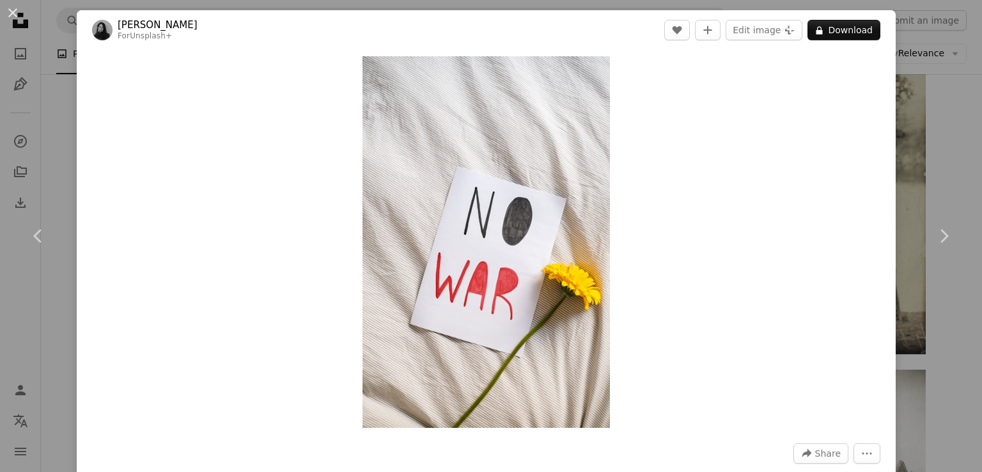
click at [801, 114] on div "Zoom in" at bounding box center [486, 242] width 819 height 384
click at [7, 5] on button "An X shape" at bounding box center [12, 12] width 15 height 15
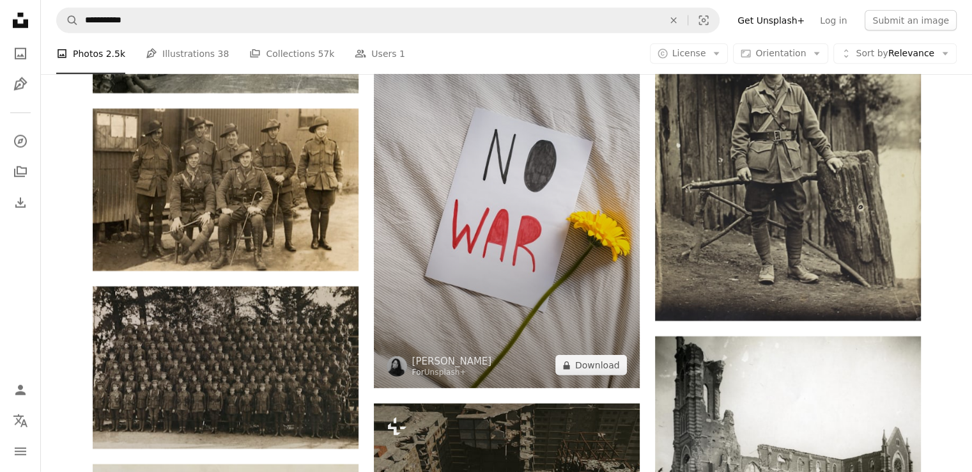
scroll to position [3516, 0]
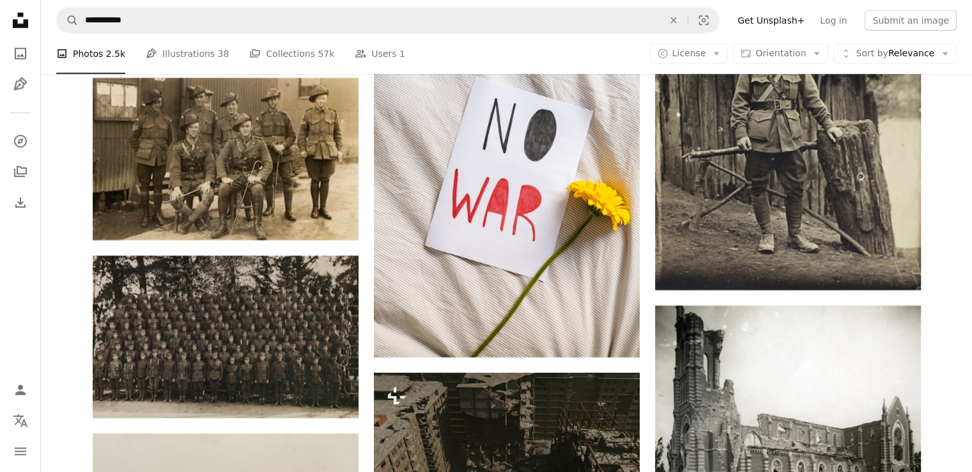
scroll to position [3452, 0]
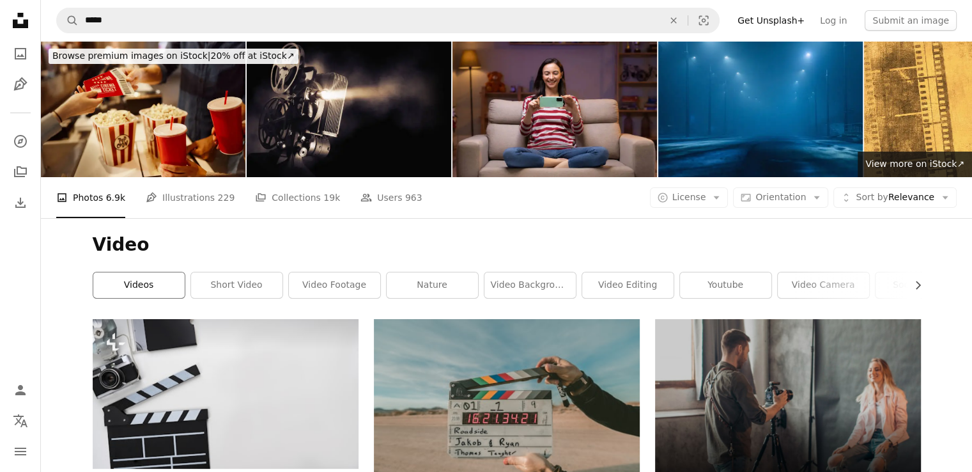
click at [143, 290] on link "videos" at bounding box center [138, 285] width 91 height 26
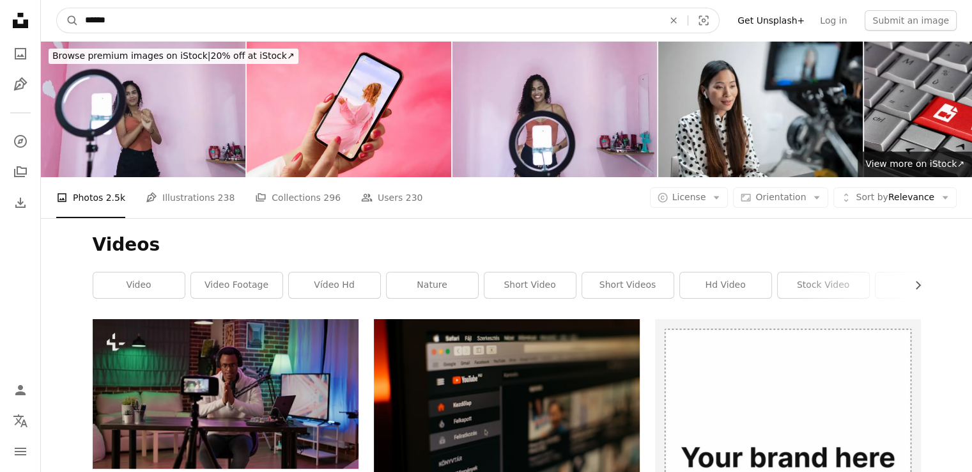
click at [655, 25] on input "******" at bounding box center [369, 20] width 581 height 24
click at [688, 17] on icon "An X shape" at bounding box center [674, 20] width 28 height 10
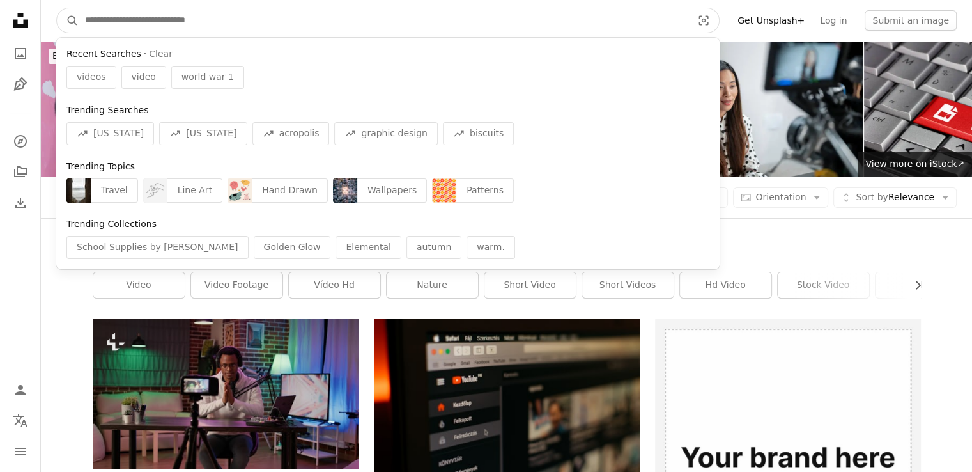
click at [639, 20] on input "Find visuals sitewide" at bounding box center [384, 20] width 610 height 24
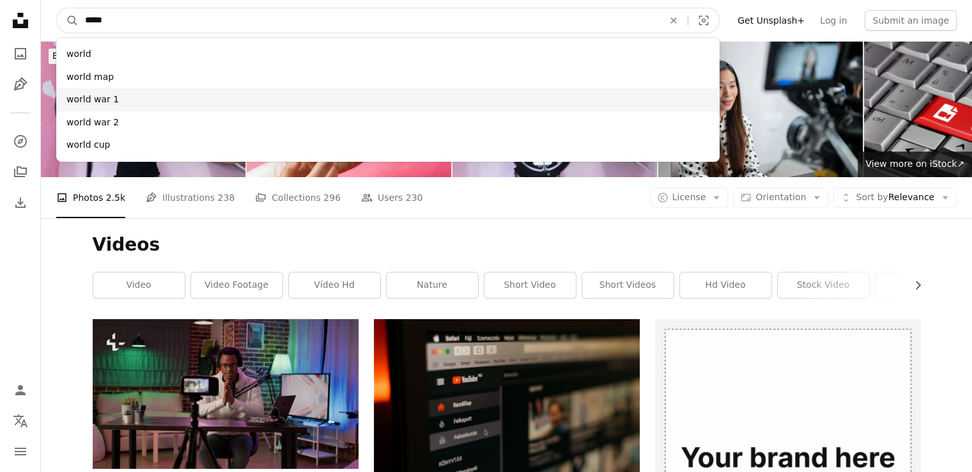
type input "*****"
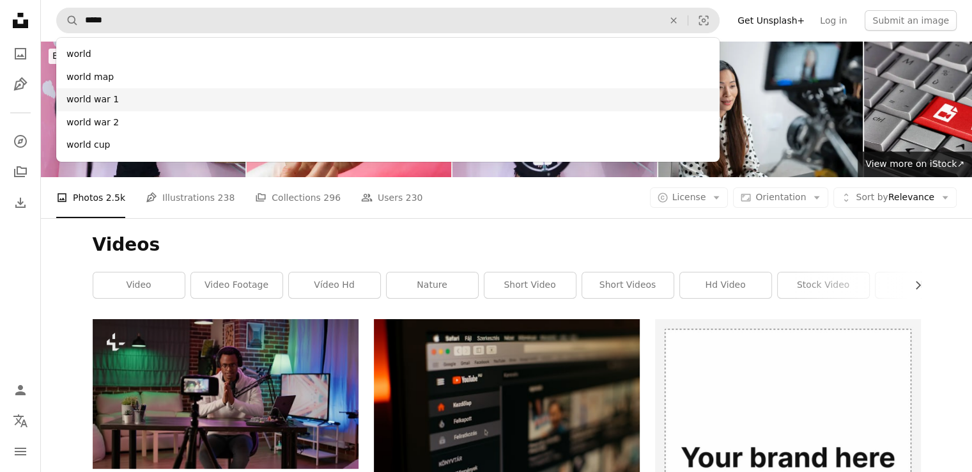
click at [565, 102] on div "world war 1" at bounding box center [388, 99] width 664 height 23
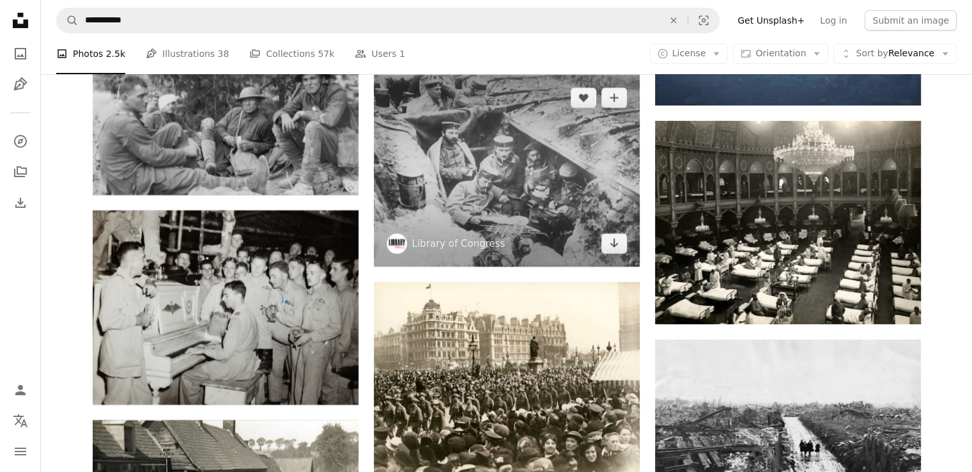
scroll to position [4539, 0]
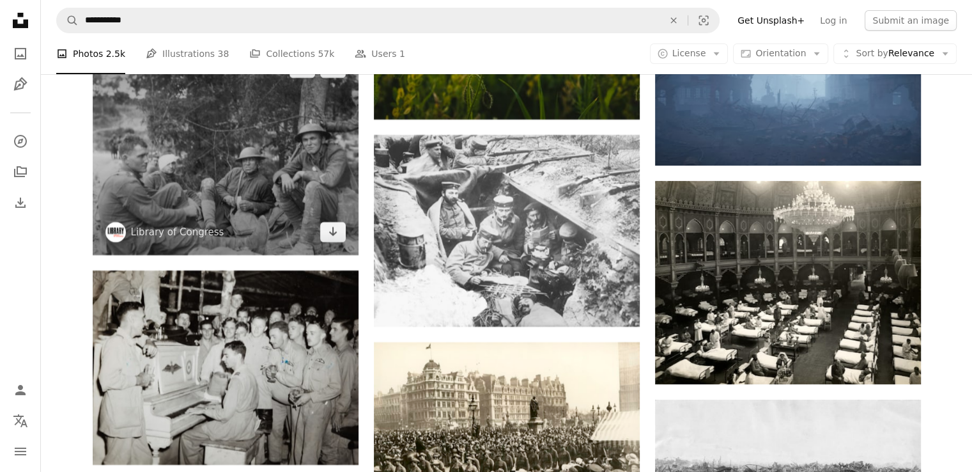
click at [203, 172] on img at bounding box center [226, 150] width 266 height 210
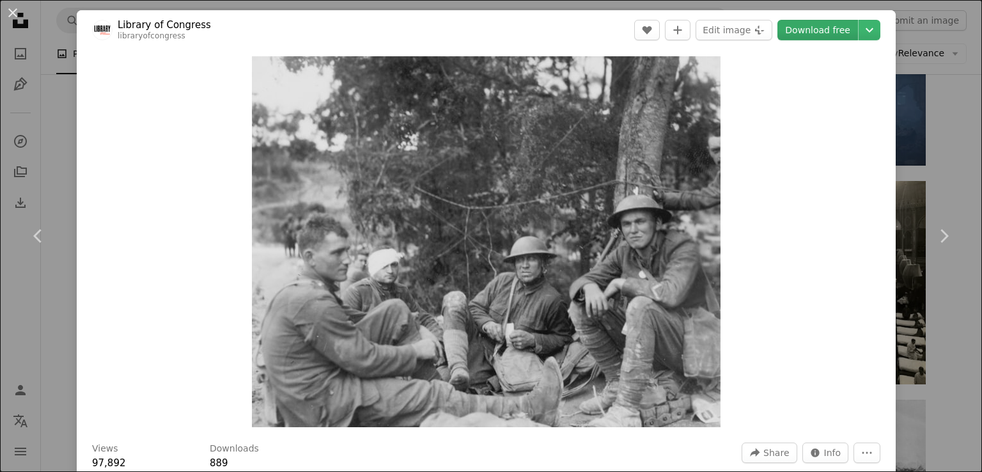
click at [818, 36] on link "Download free" at bounding box center [817, 30] width 81 height 20
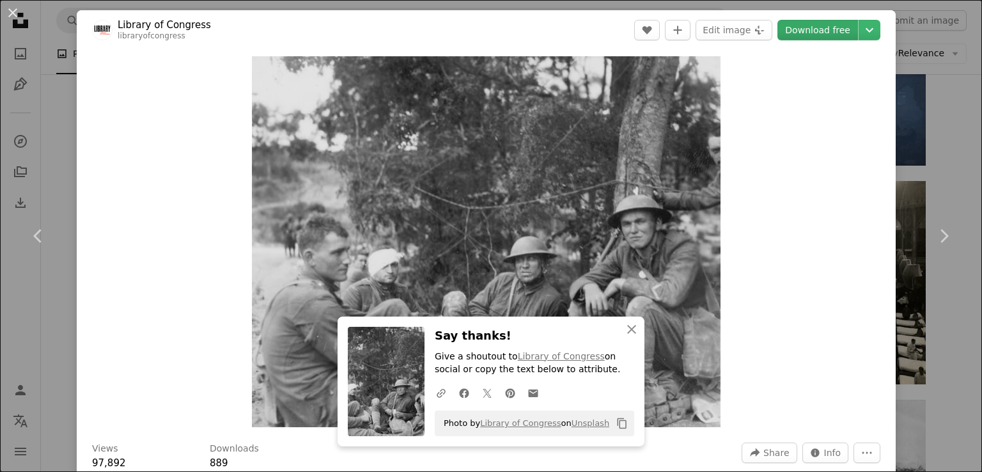
click at [816, 31] on link "Download free" at bounding box center [817, 30] width 81 height 20
click at [10, 11] on button "An X shape" at bounding box center [12, 12] width 15 height 15
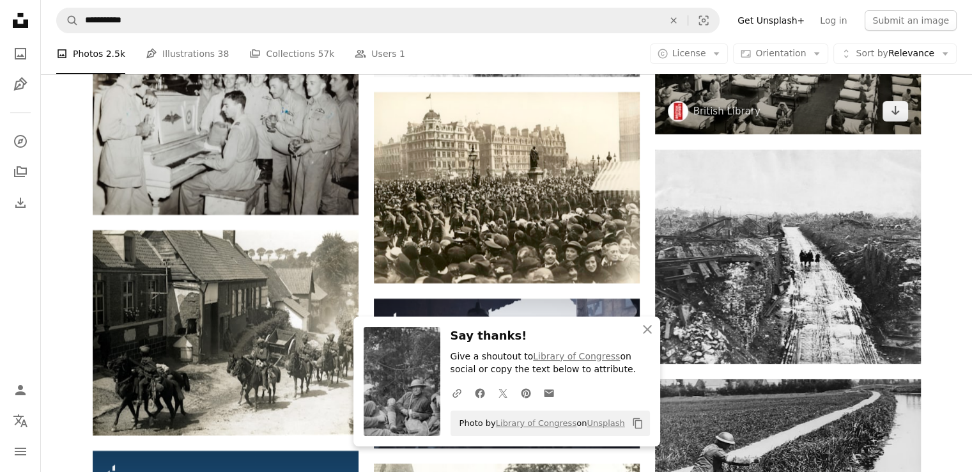
scroll to position [4795, 0]
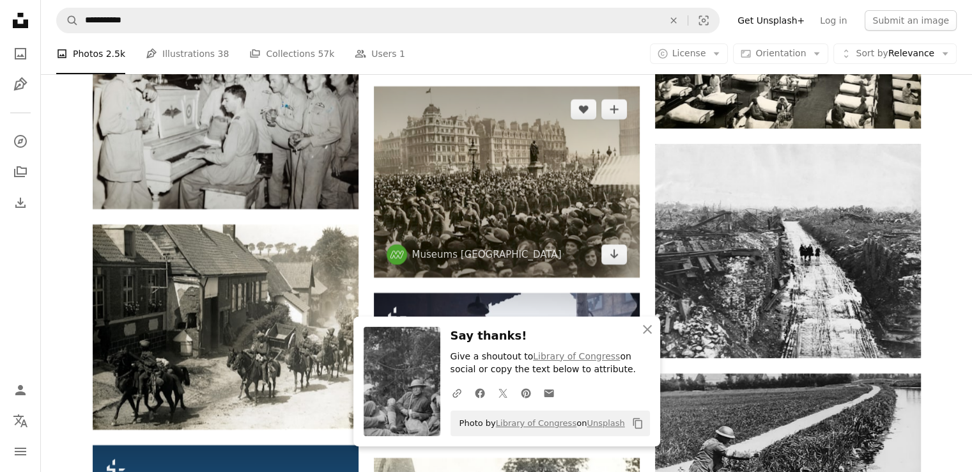
click at [529, 176] on img at bounding box center [507, 181] width 266 height 191
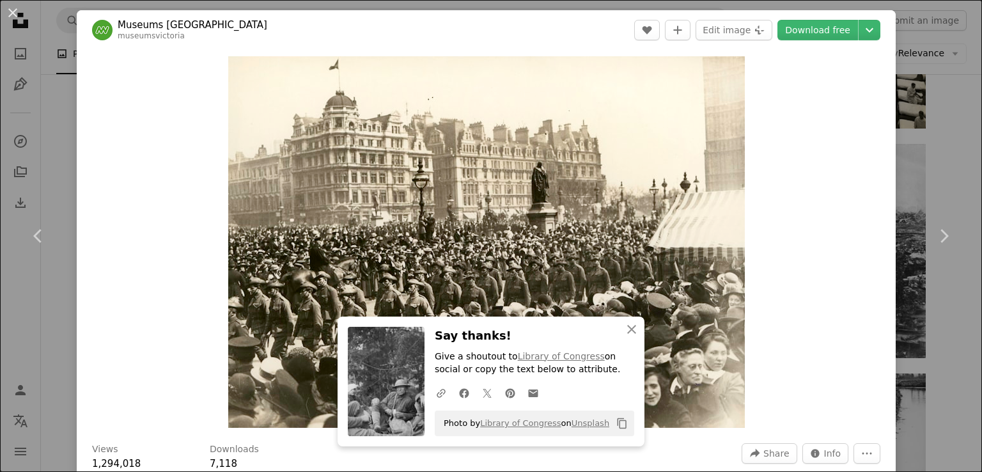
click at [11, 9] on button "An X shape" at bounding box center [12, 12] width 15 height 15
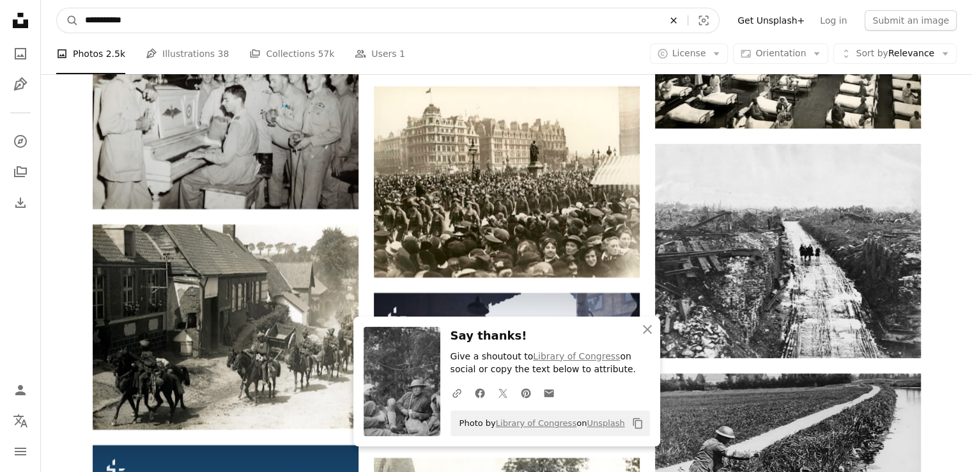
click at [688, 22] on icon "An X shape" at bounding box center [674, 20] width 28 height 10
type input "**********"
click at [57, 8] on button "A magnifying glass" at bounding box center [68, 20] width 22 height 24
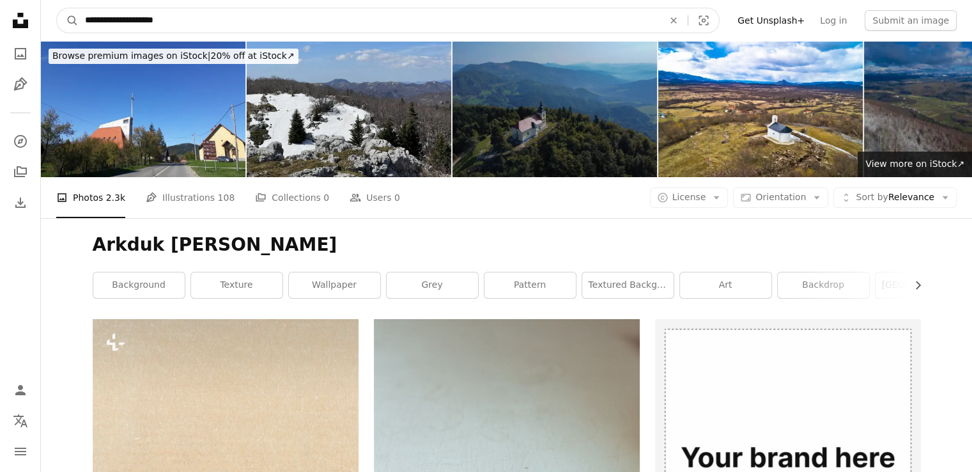
click at [267, 24] on input "**********" at bounding box center [369, 20] width 581 height 24
click at [688, 19] on icon "An X shape" at bounding box center [674, 20] width 28 height 10
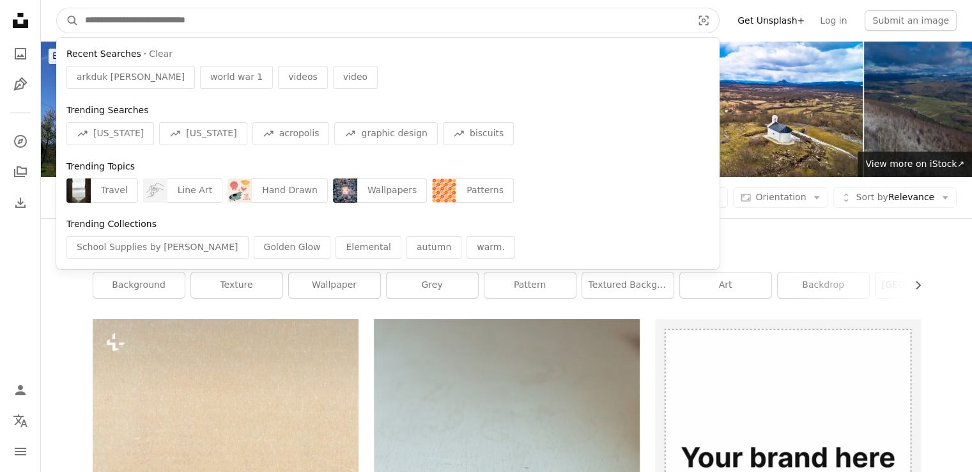
click at [581, 23] on input "Find visuals sitewide" at bounding box center [384, 20] width 610 height 24
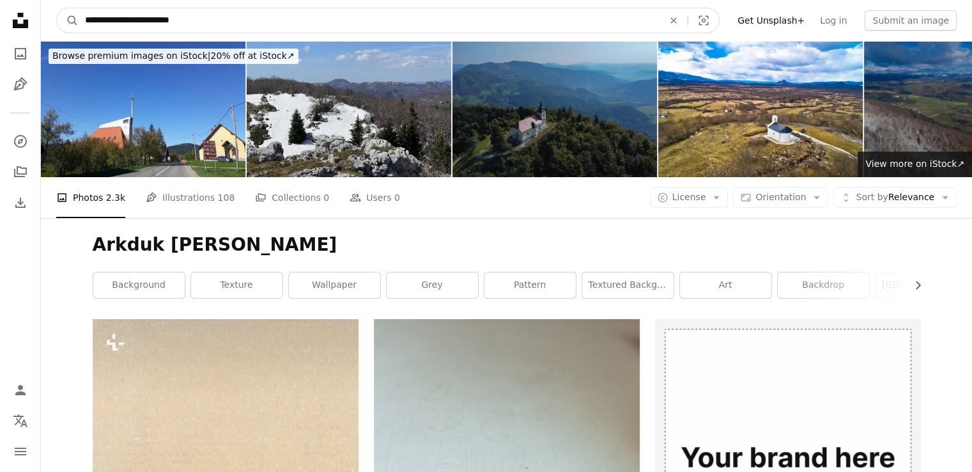
type input "**********"
click at [221, 22] on input "**********" at bounding box center [369, 20] width 581 height 24
click button "A magnifying glass" at bounding box center [68, 20] width 22 height 24
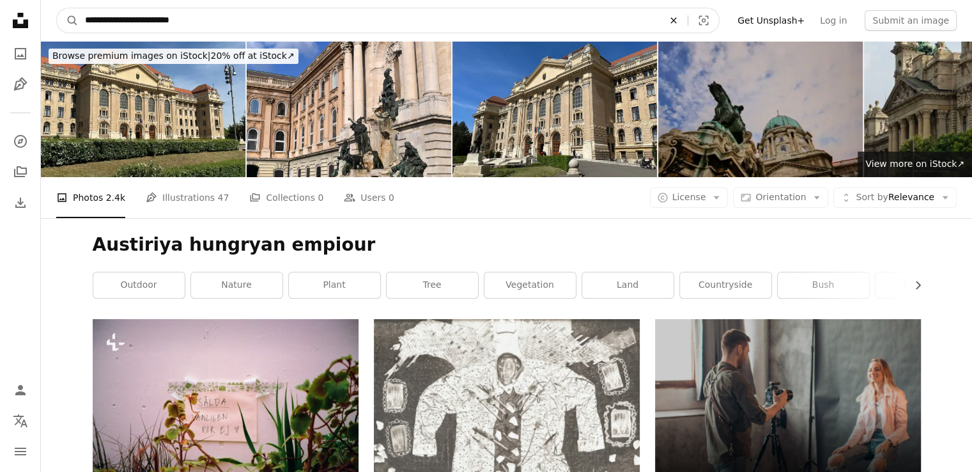
click at [687, 19] on icon "An X shape" at bounding box center [674, 20] width 28 height 10
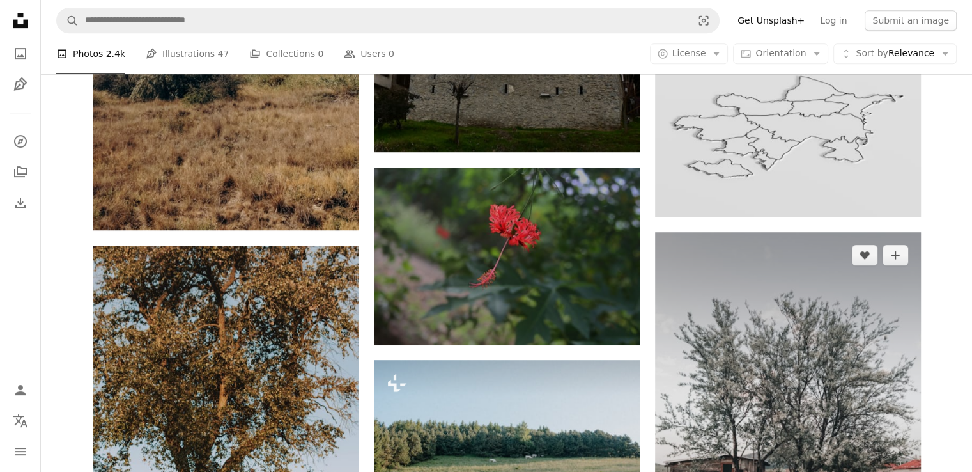
scroll to position [895, 0]
